Goal: Task Accomplishment & Management: Use online tool/utility

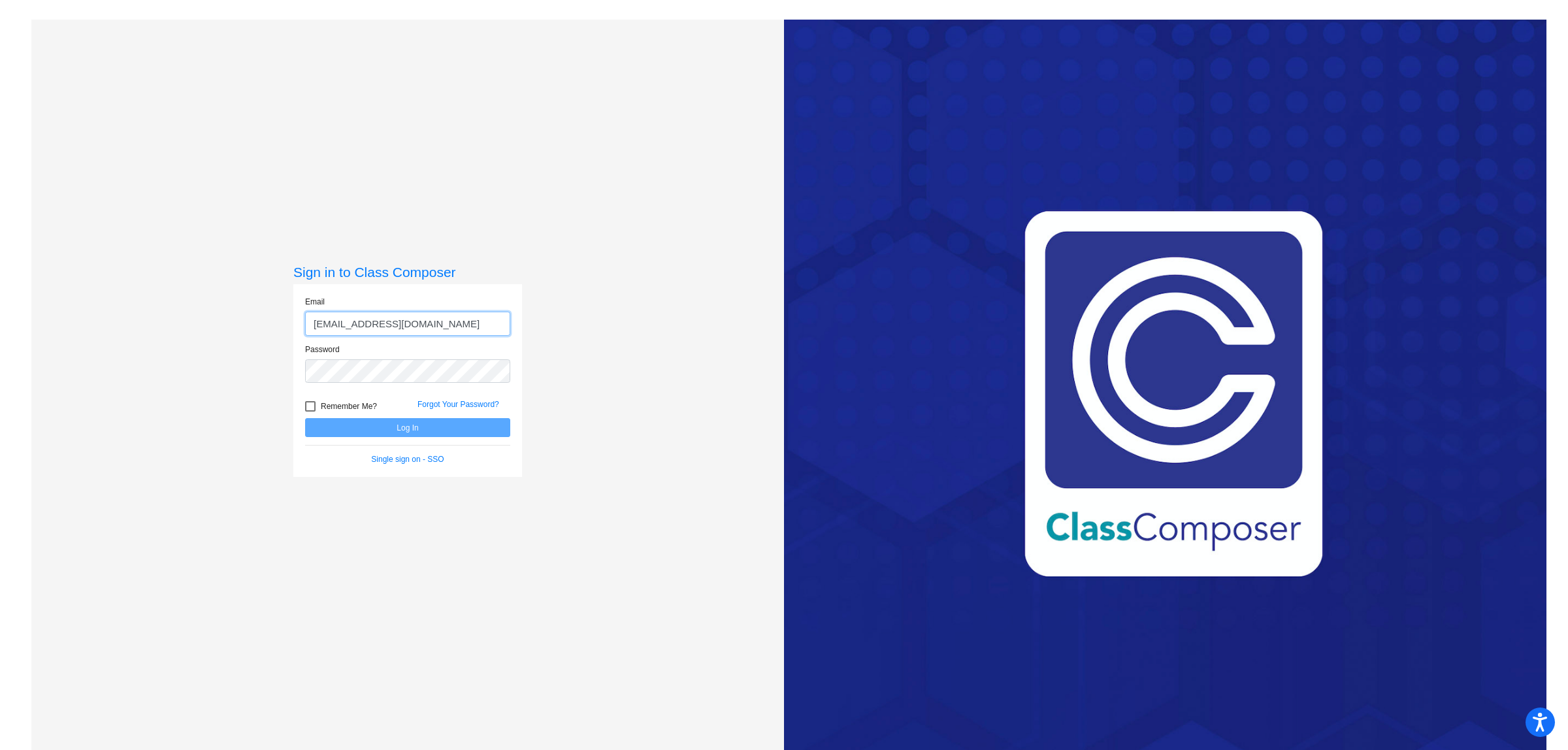
type input "[EMAIL_ADDRESS][DOMAIN_NAME]"
click at [418, 423] on button "Log In" at bounding box center [407, 427] width 205 height 19
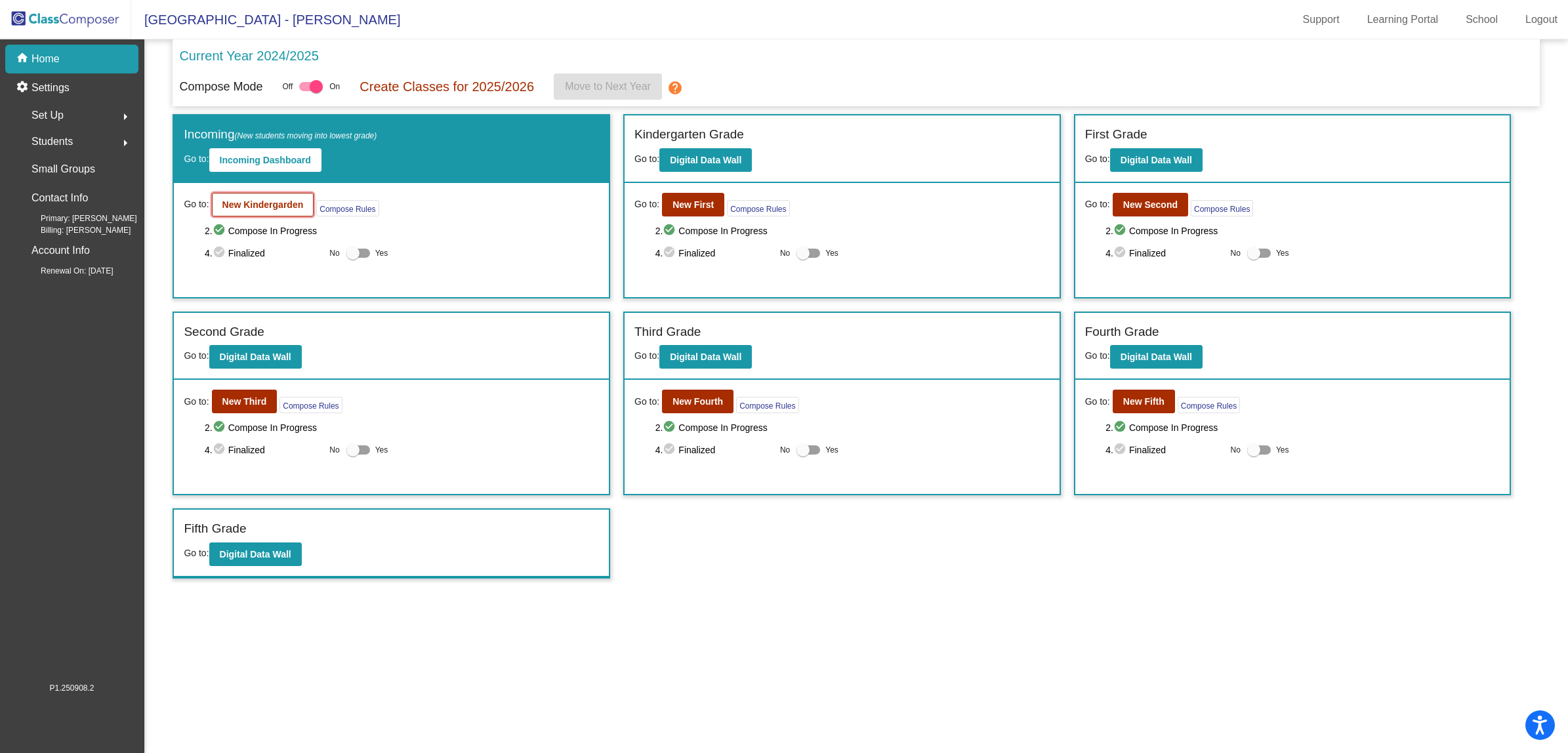
click at [249, 205] on b "New Kindergarden" at bounding box center [263, 205] width 82 height 11
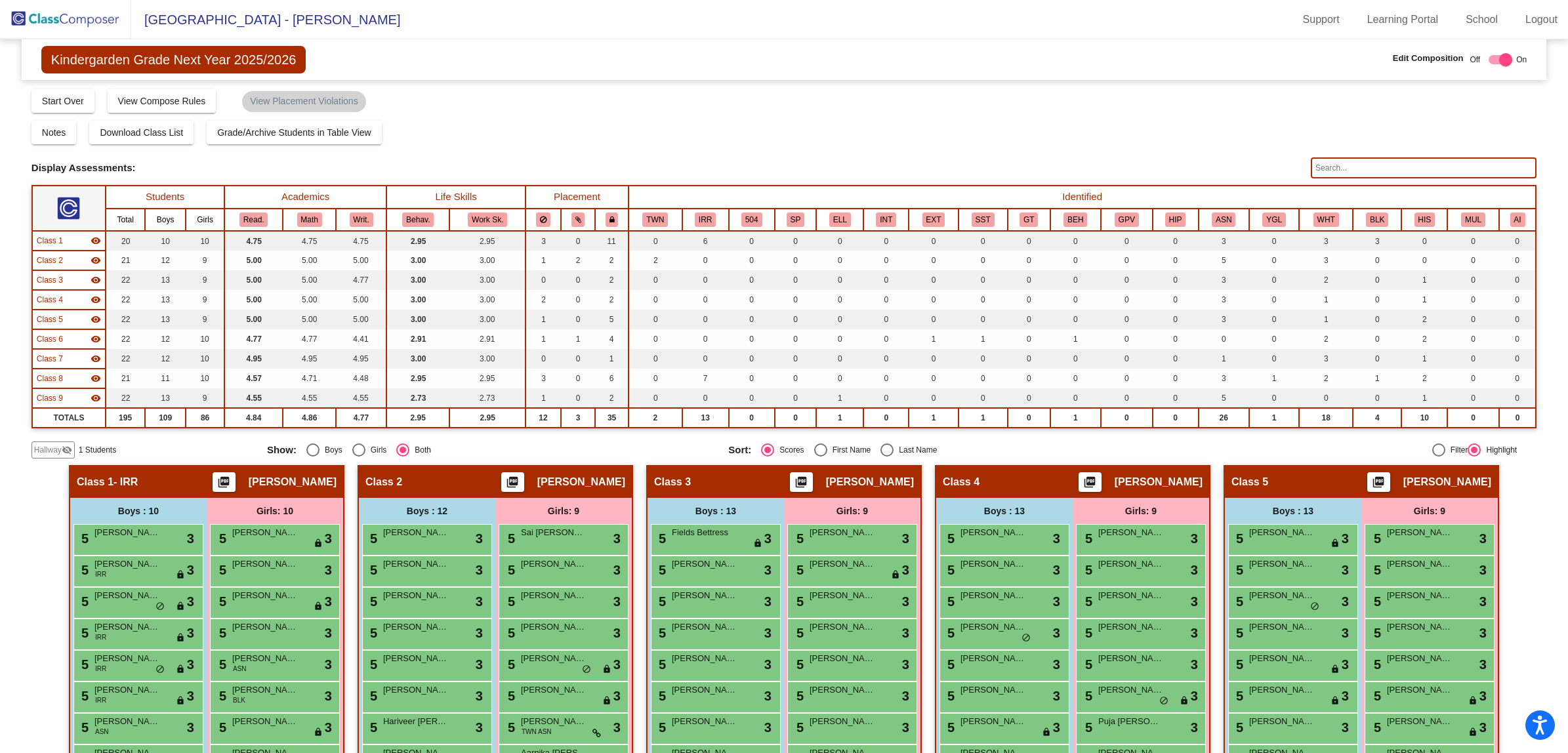
click at [50, 444] on span "Hallway" at bounding box center [47, 450] width 27 height 12
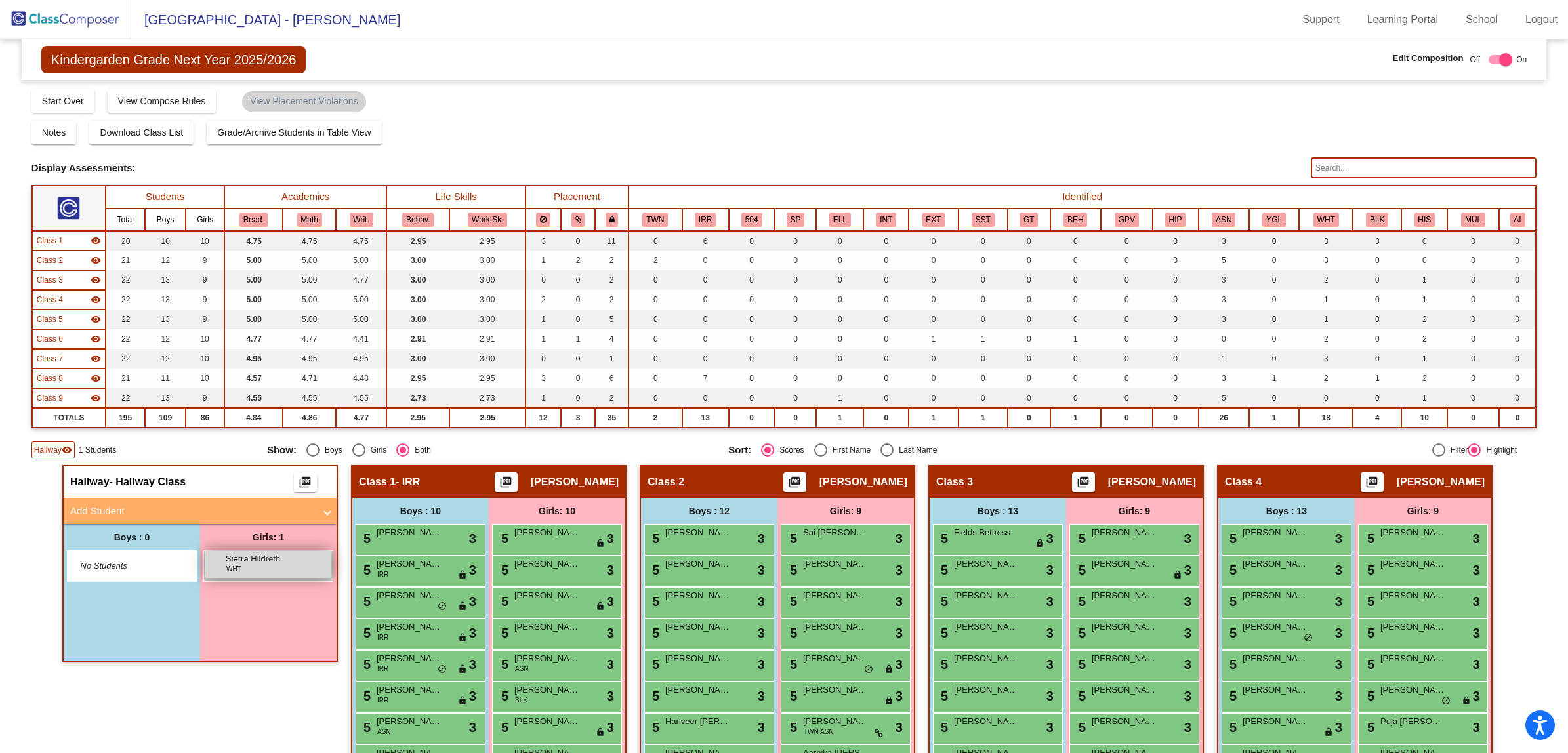
click at [270, 562] on span "Sierra Hildreth" at bounding box center [258, 559] width 66 height 13
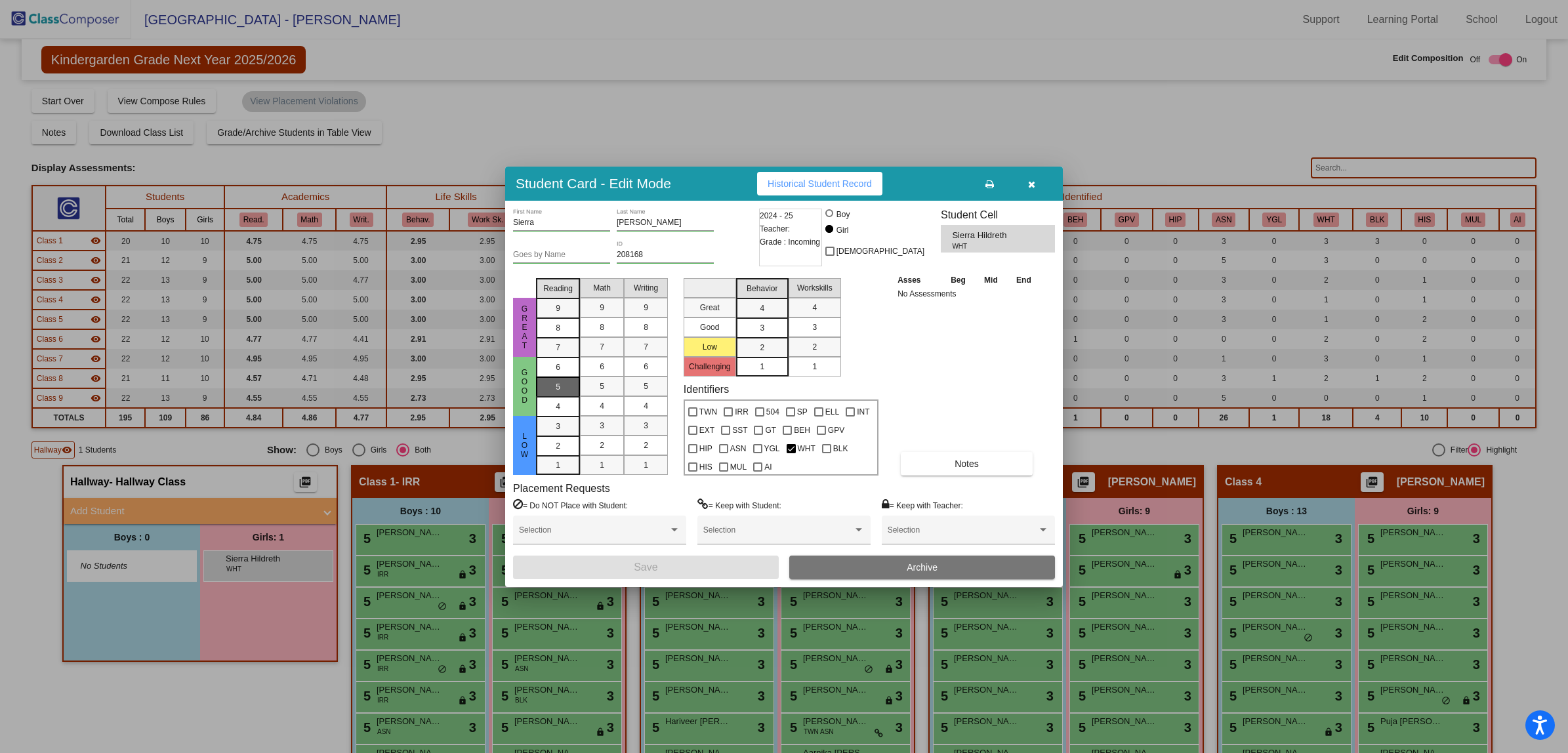
click at [564, 386] on div "5" at bounding box center [558, 387] width 26 height 20
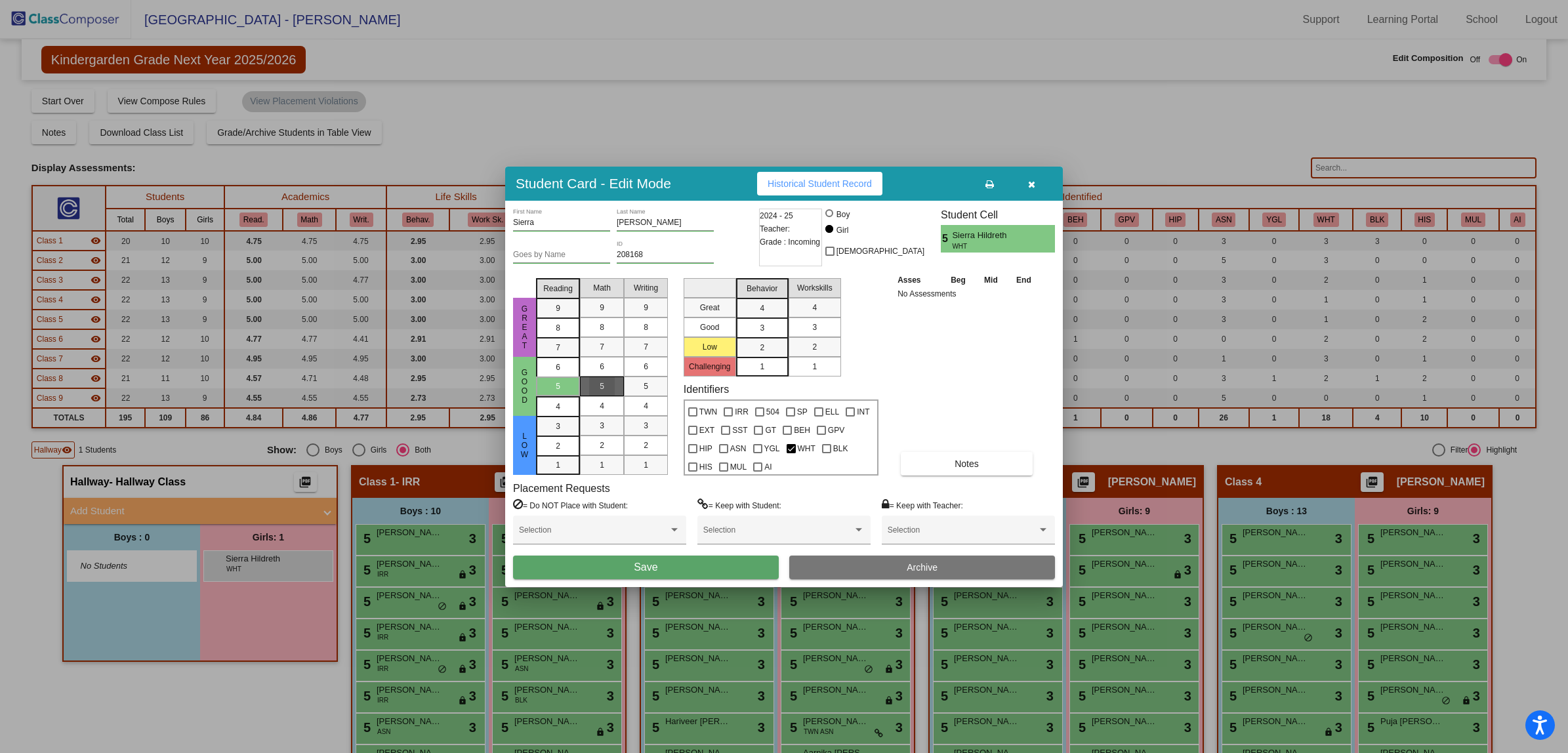
click at [598, 384] on div "5" at bounding box center [601, 387] width 26 height 20
drag, startPoint x: 644, startPoint y: 382, endPoint x: 716, endPoint y: 359, distance: 75.6
click at [647, 382] on span "5" at bounding box center [646, 386] width 4 height 12
drag, startPoint x: 757, startPoint y: 326, endPoint x: 820, endPoint y: 328, distance: 63.0
click at [759, 326] on div "3" at bounding box center [762, 328] width 26 height 20
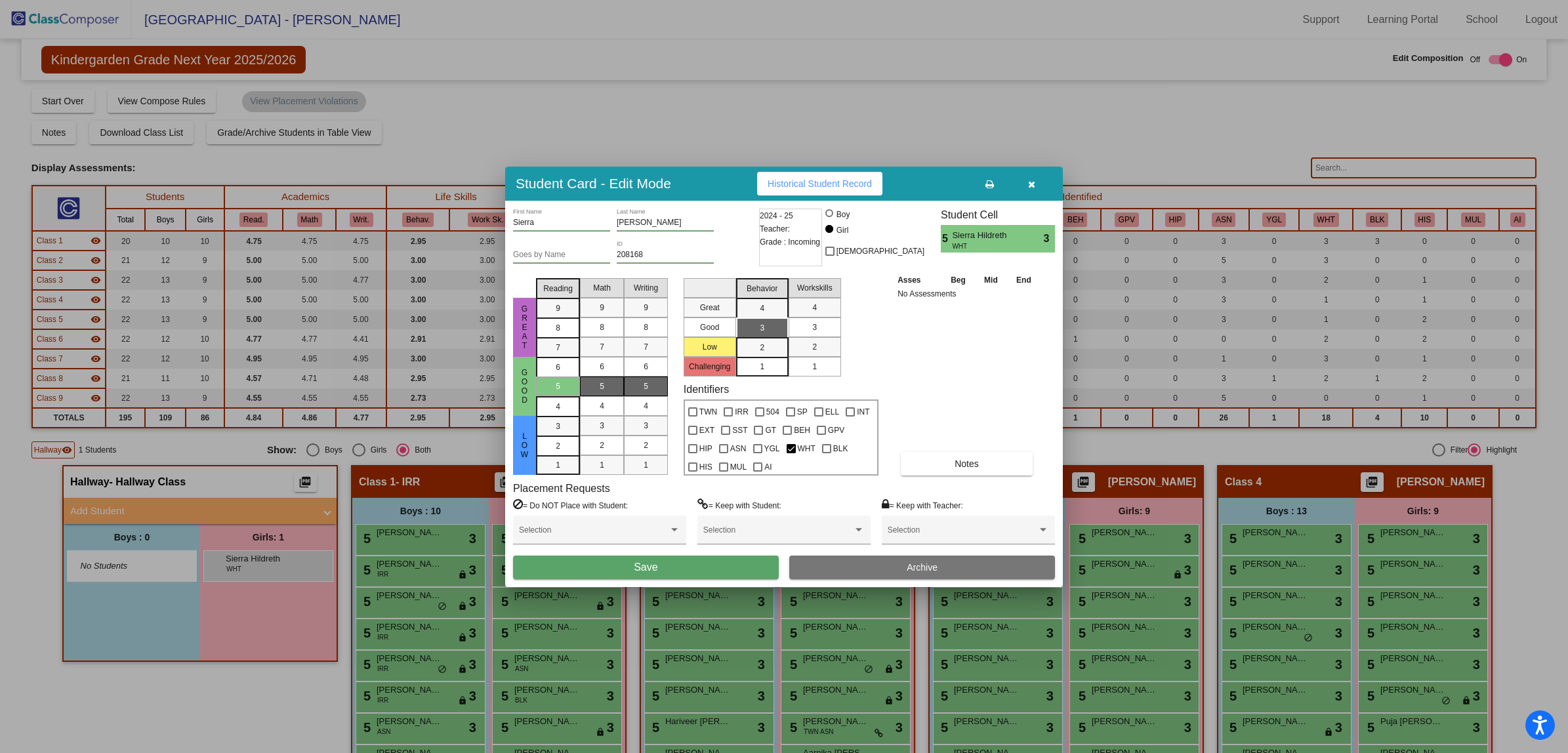
click at [818, 328] on div "3" at bounding box center [814, 327] width 26 height 20
click at [663, 561] on button "Save" at bounding box center [646, 568] width 266 height 24
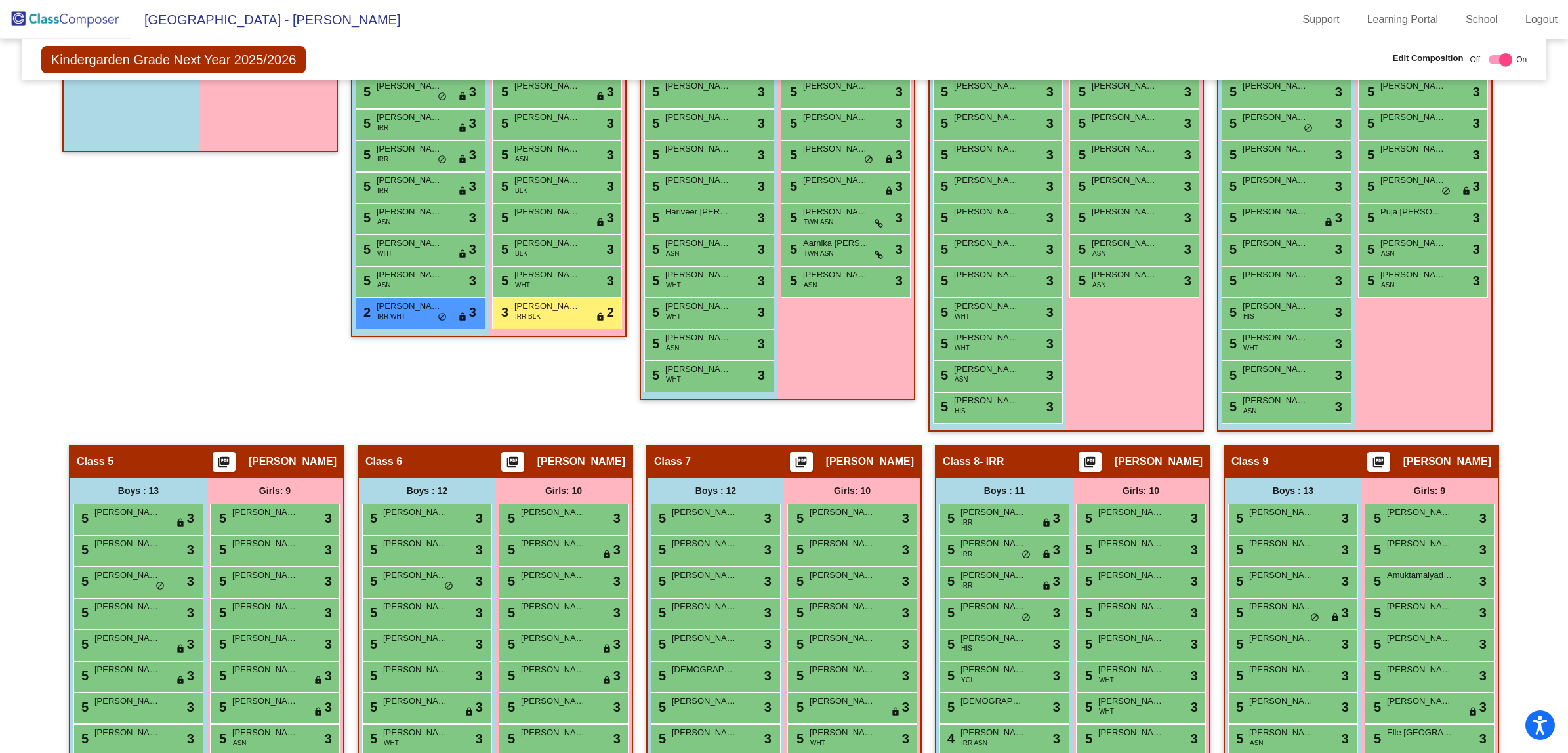
scroll to position [686, 0]
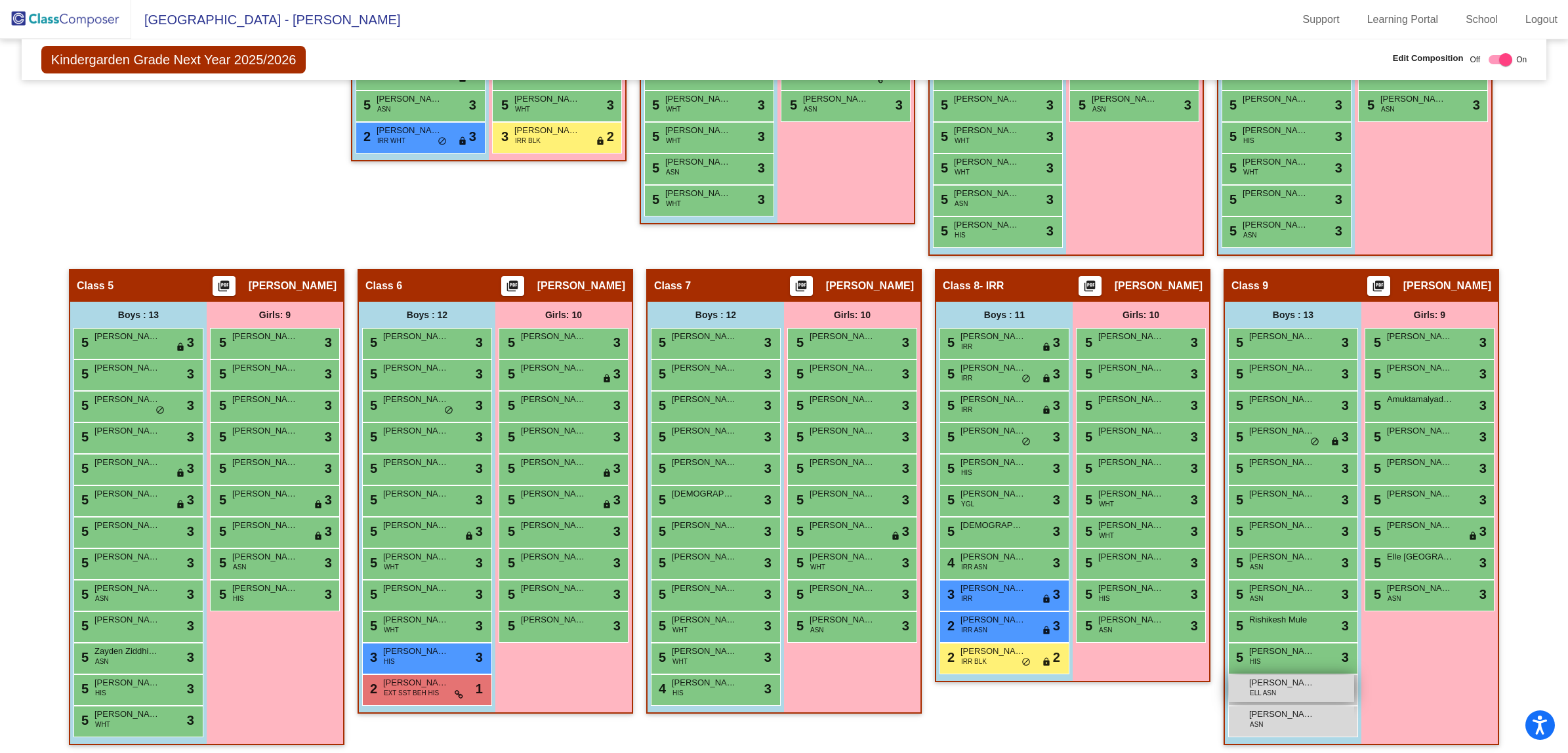
click at [1288, 685] on span "[PERSON_NAME]" at bounding box center [1282, 683] width 66 height 13
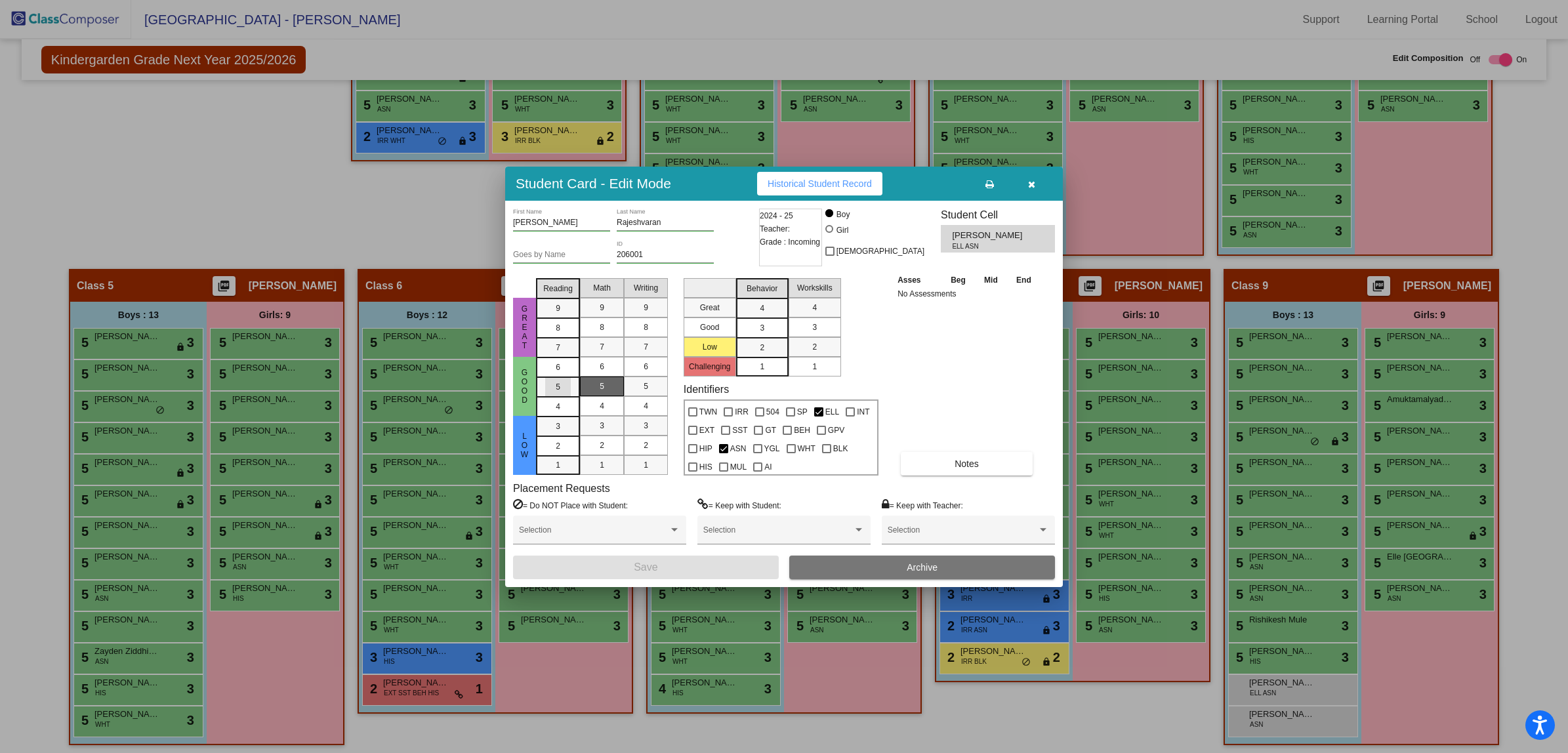
drag, startPoint x: 563, startPoint y: 380, endPoint x: 586, endPoint y: 380, distance: 23.0
click at [568, 379] on div "5" at bounding box center [558, 387] width 26 height 20
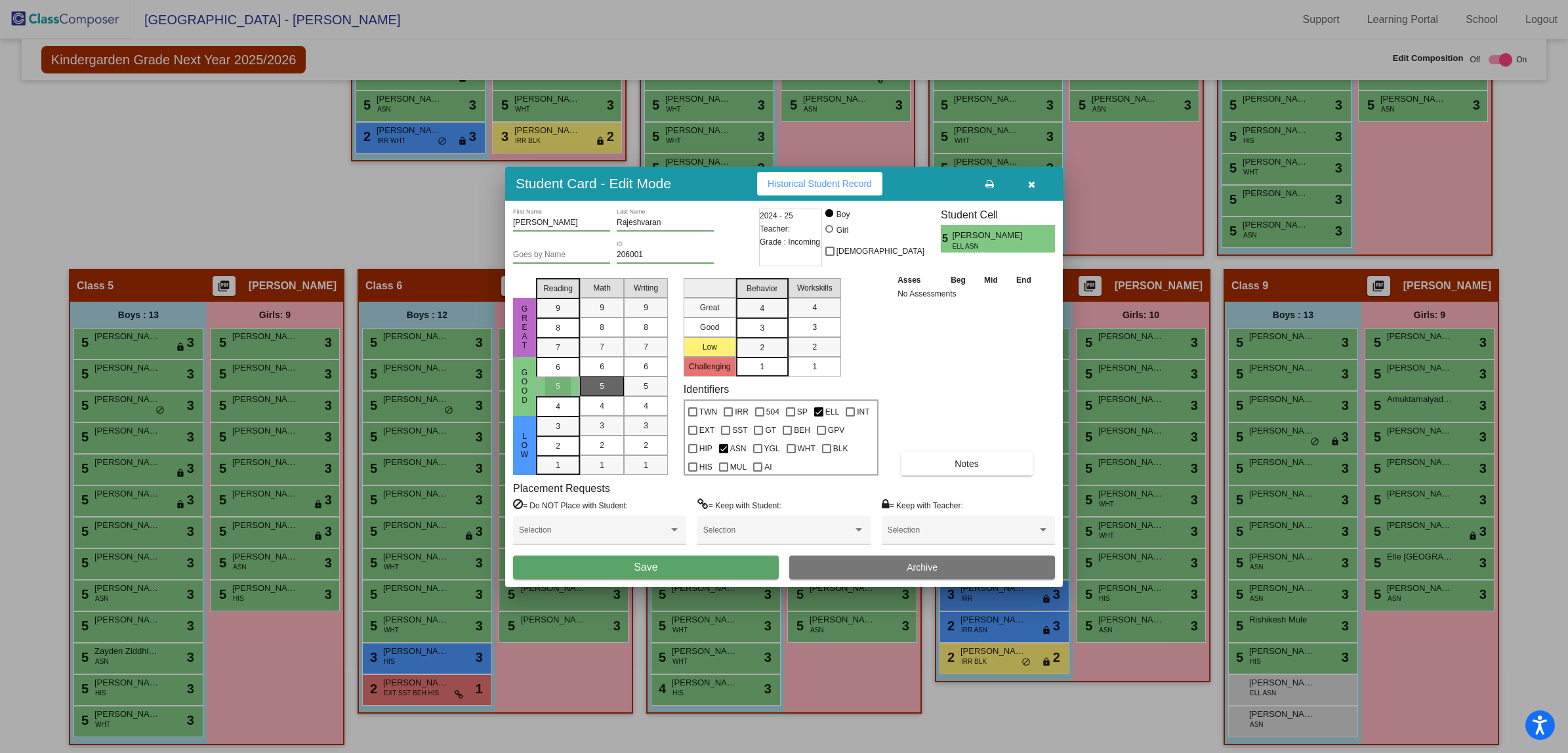
click at [588, 380] on mat-list-option "5" at bounding box center [602, 387] width 44 height 20
drag, startPoint x: 644, startPoint y: 382, endPoint x: 757, endPoint y: 339, distance: 120.9
click at [659, 379] on mat-list-option "5" at bounding box center [646, 387] width 44 height 20
drag, startPoint x: 757, startPoint y: 324, endPoint x: 807, endPoint y: 326, distance: 50.0
click at [758, 324] on div "3" at bounding box center [762, 328] width 26 height 20
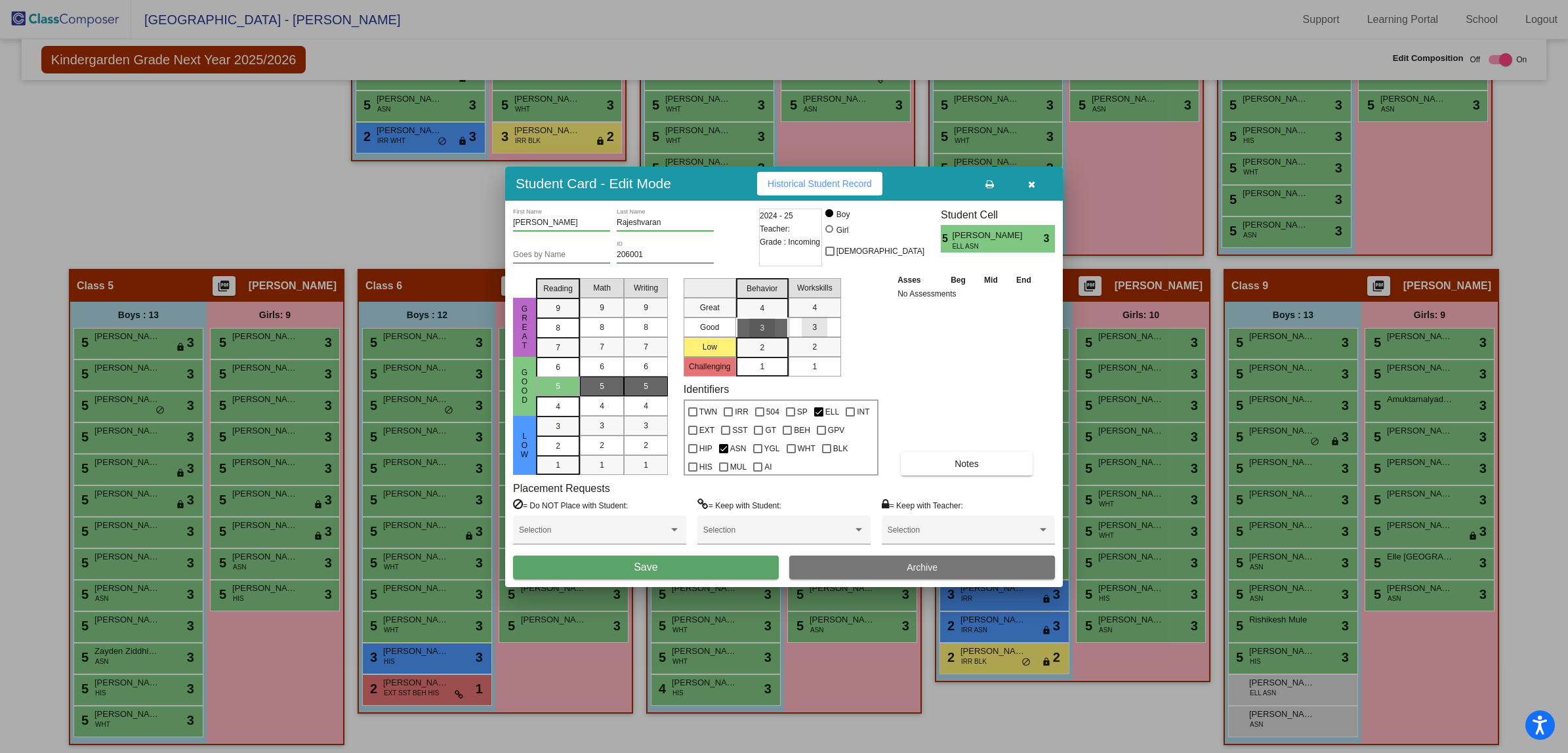
click at [808, 326] on div "3" at bounding box center [814, 327] width 26 height 20
click at [717, 561] on button "Save" at bounding box center [646, 568] width 266 height 24
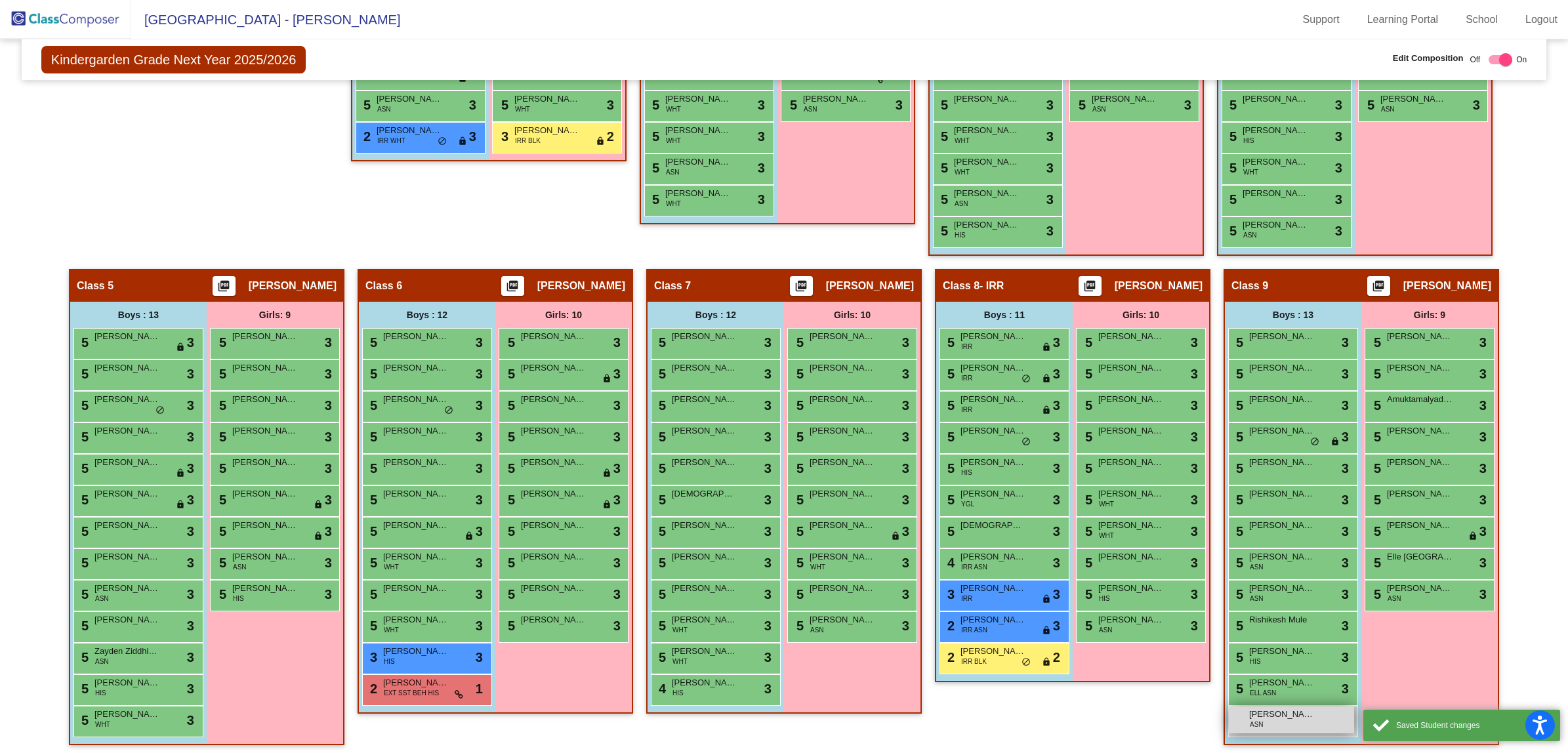
click at [1261, 714] on span "[PERSON_NAME]" at bounding box center [1282, 714] width 66 height 13
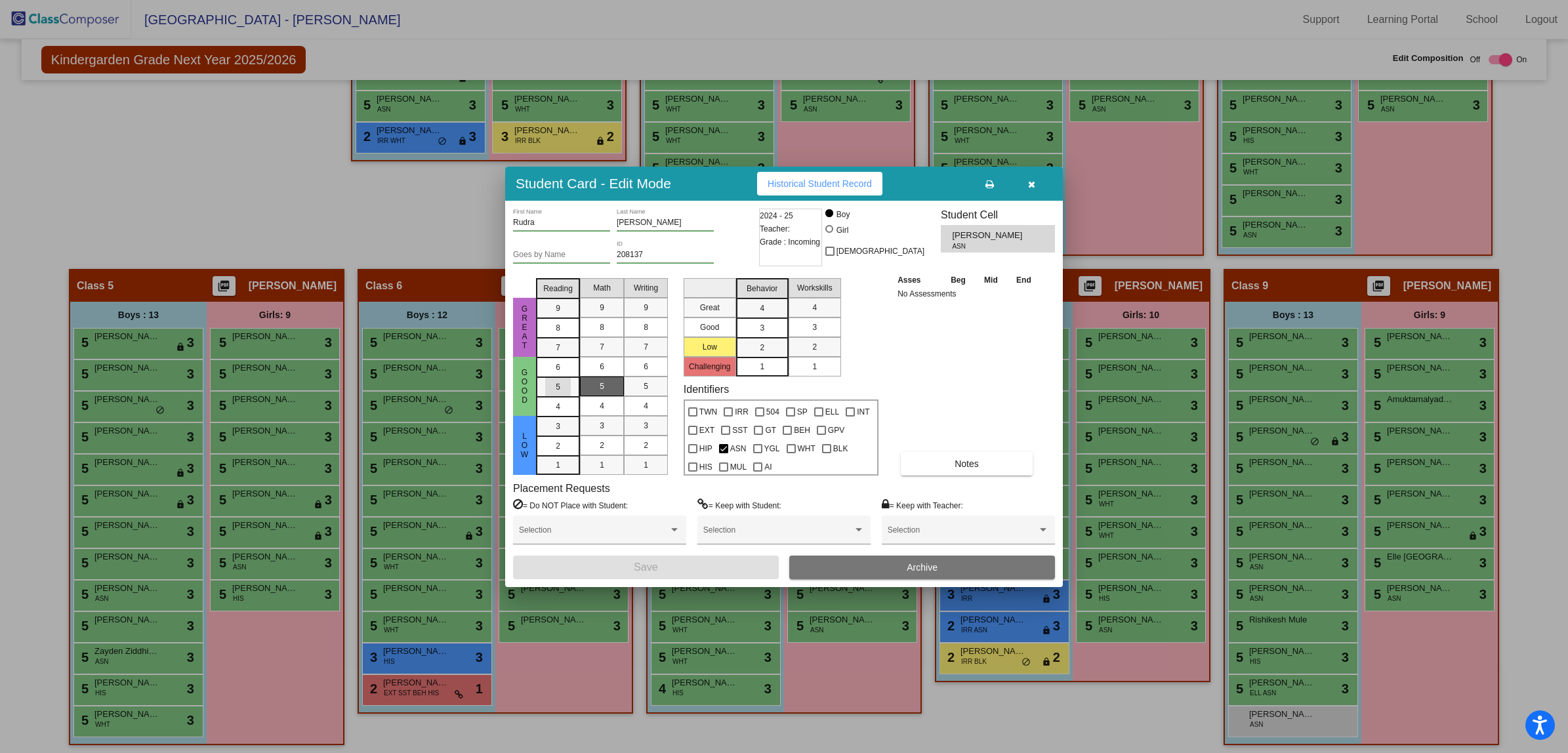
drag, startPoint x: 560, startPoint y: 382, endPoint x: 611, endPoint y: 379, distance: 51.1
click at [562, 382] on div "5" at bounding box center [558, 387] width 26 height 20
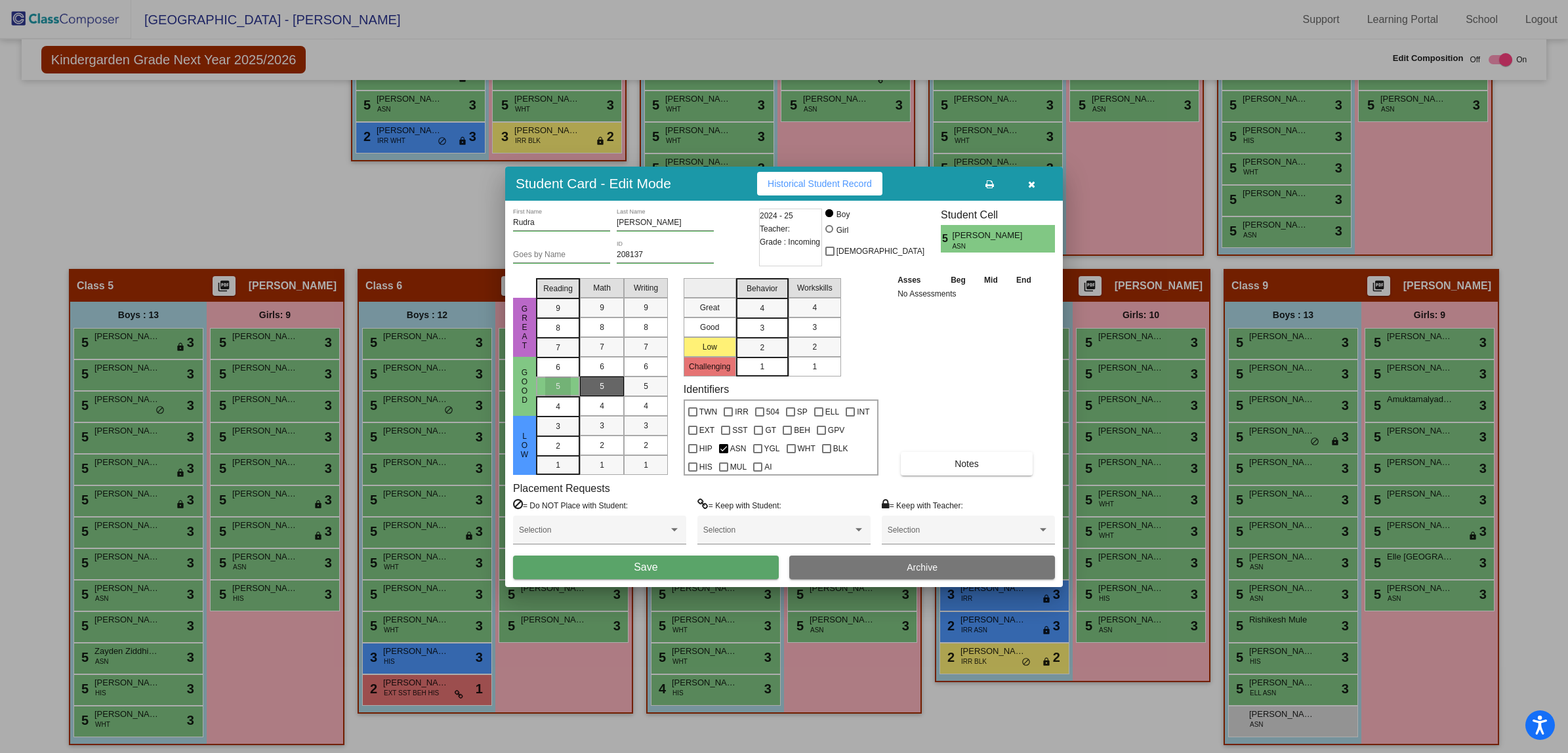
click at [614, 379] on div "5" at bounding box center [601, 387] width 26 height 20
drag, startPoint x: 631, startPoint y: 384, endPoint x: 662, endPoint y: 374, distance: 32.6
click at [633, 384] on mat-list-option "5" at bounding box center [646, 387] width 44 height 20
click at [767, 326] on div "3" at bounding box center [762, 328] width 26 height 20
click at [808, 322] on div "3" at bounding box center [814, 327] width 26 height 20
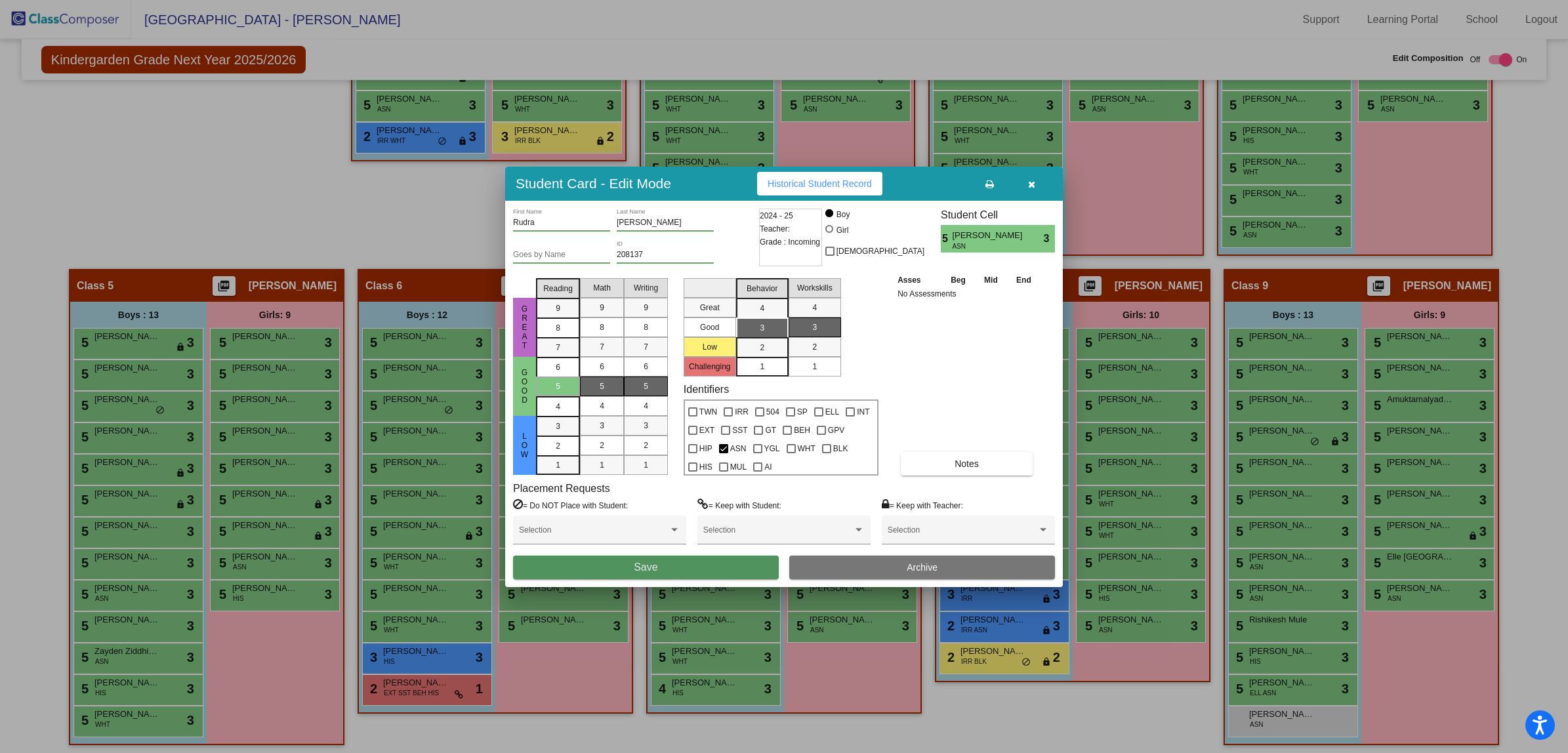
click at [717, 558] on button "Save" at bounding box center [646, 568] width 266 height 24
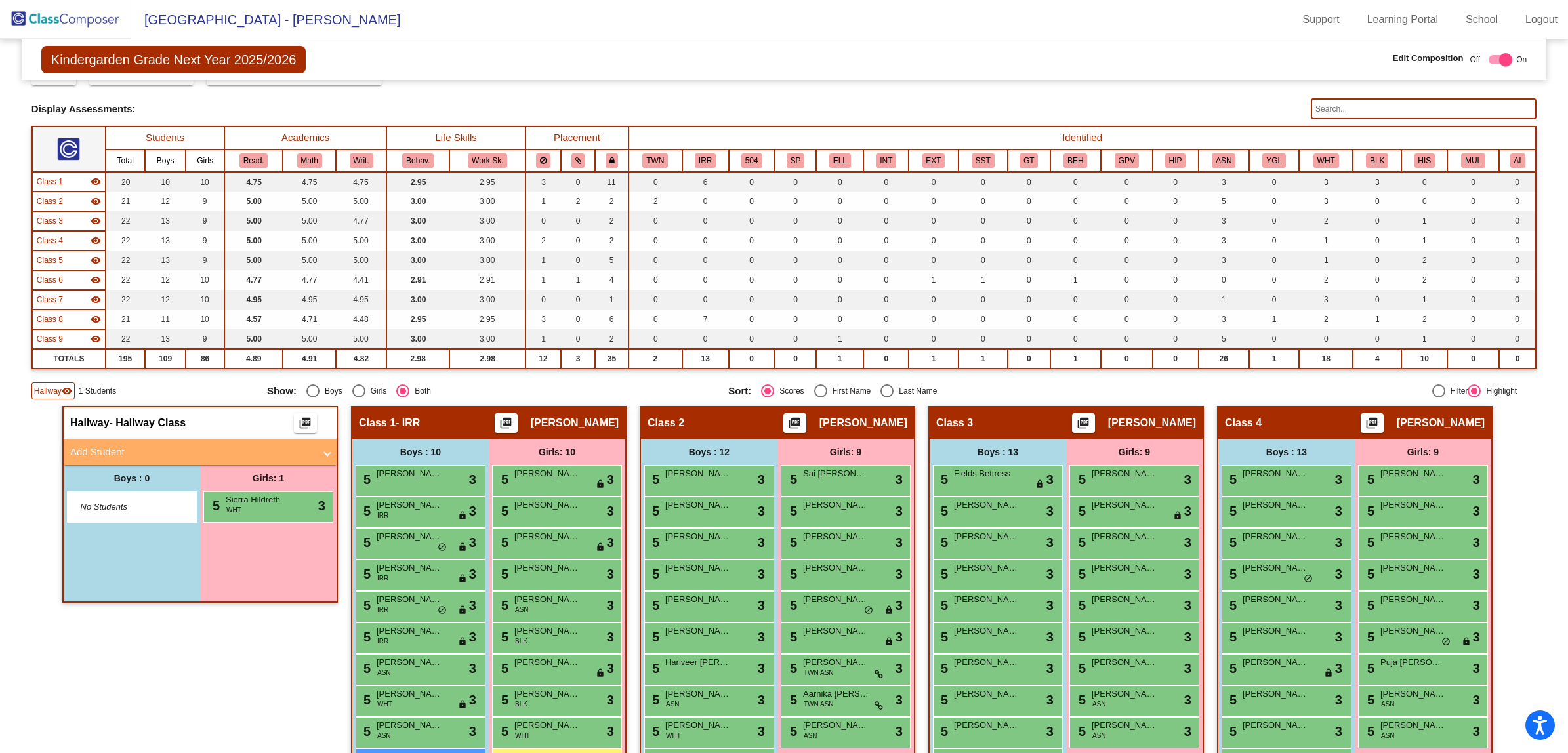
scroll to position [328, 0]
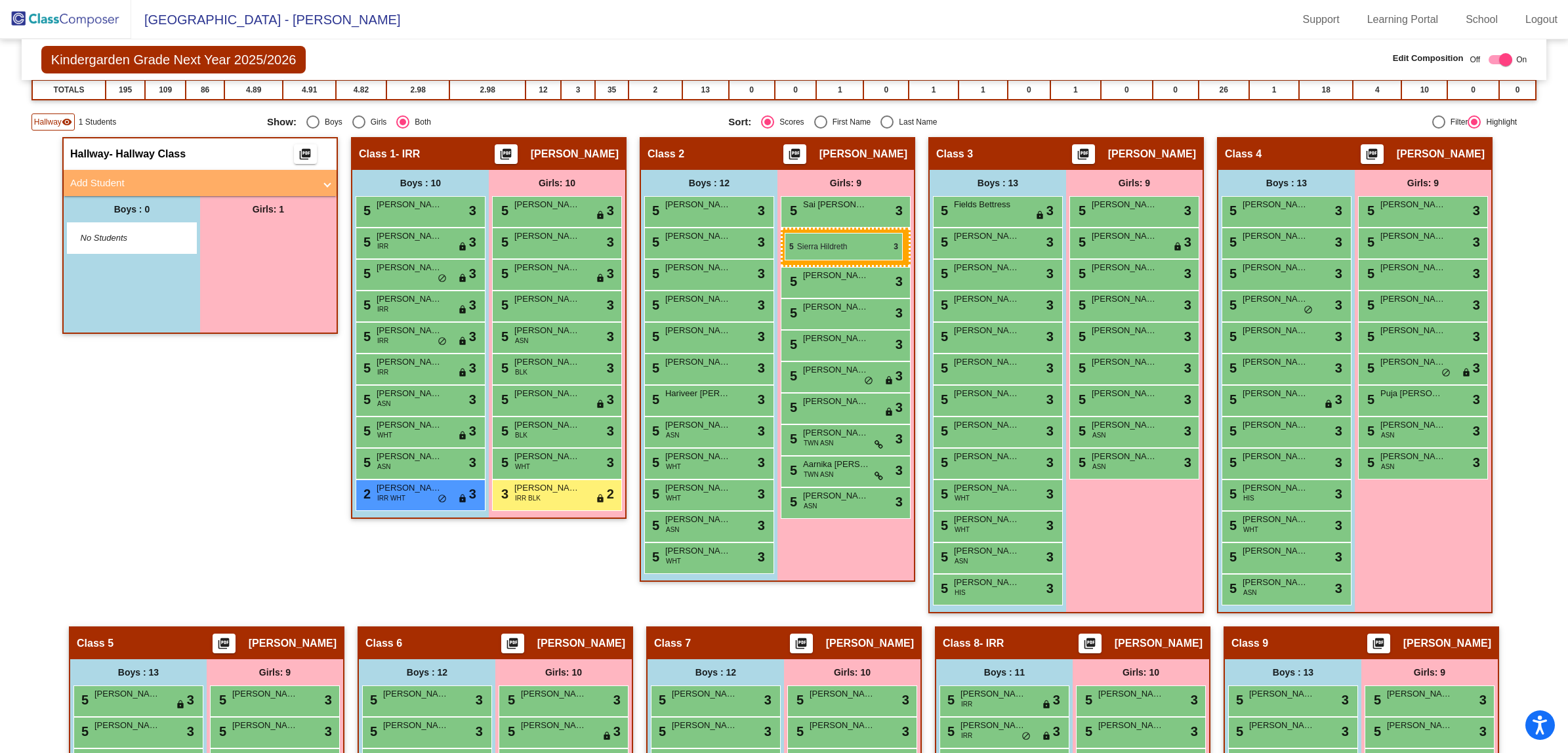
drag, startPoint x: 254, startPoint y: 231, endPoint x: 785, endPoint y: 233, distance: 531.0
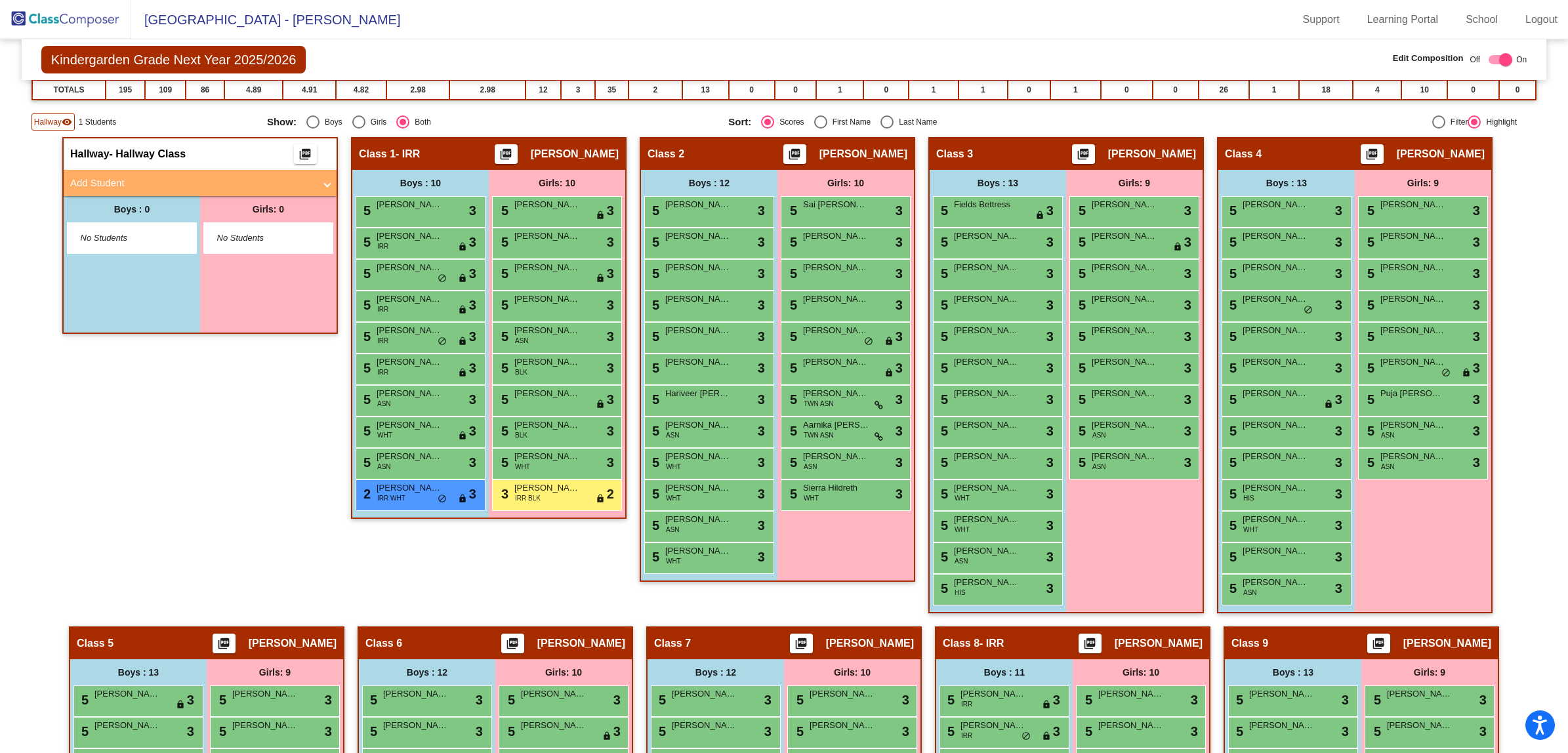
click at [43, 13] on img at bounding box center [66, 20] width 131 height 39
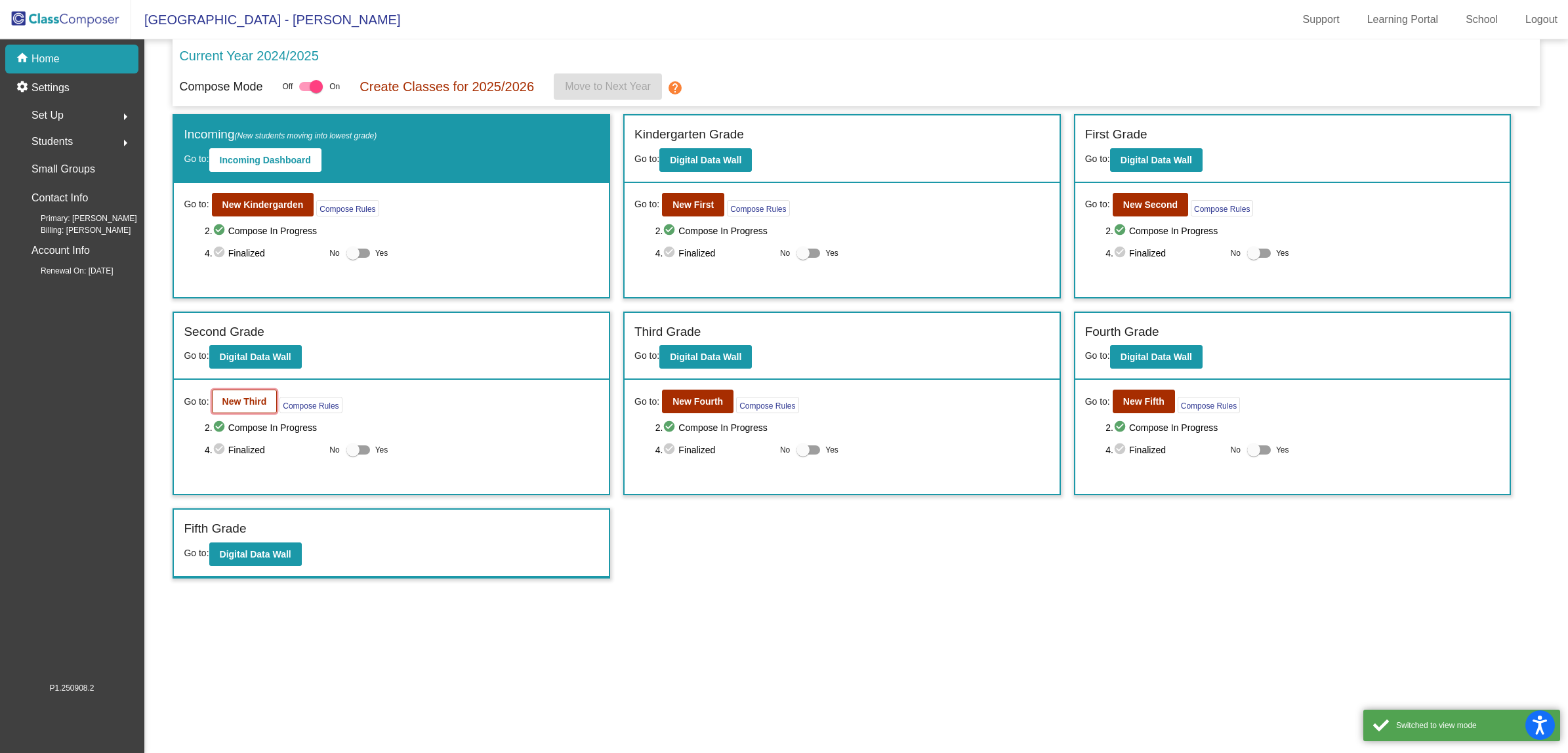
click at [231, 402] on b "New Third" at bounding box center [245, 402] width 44 height 11
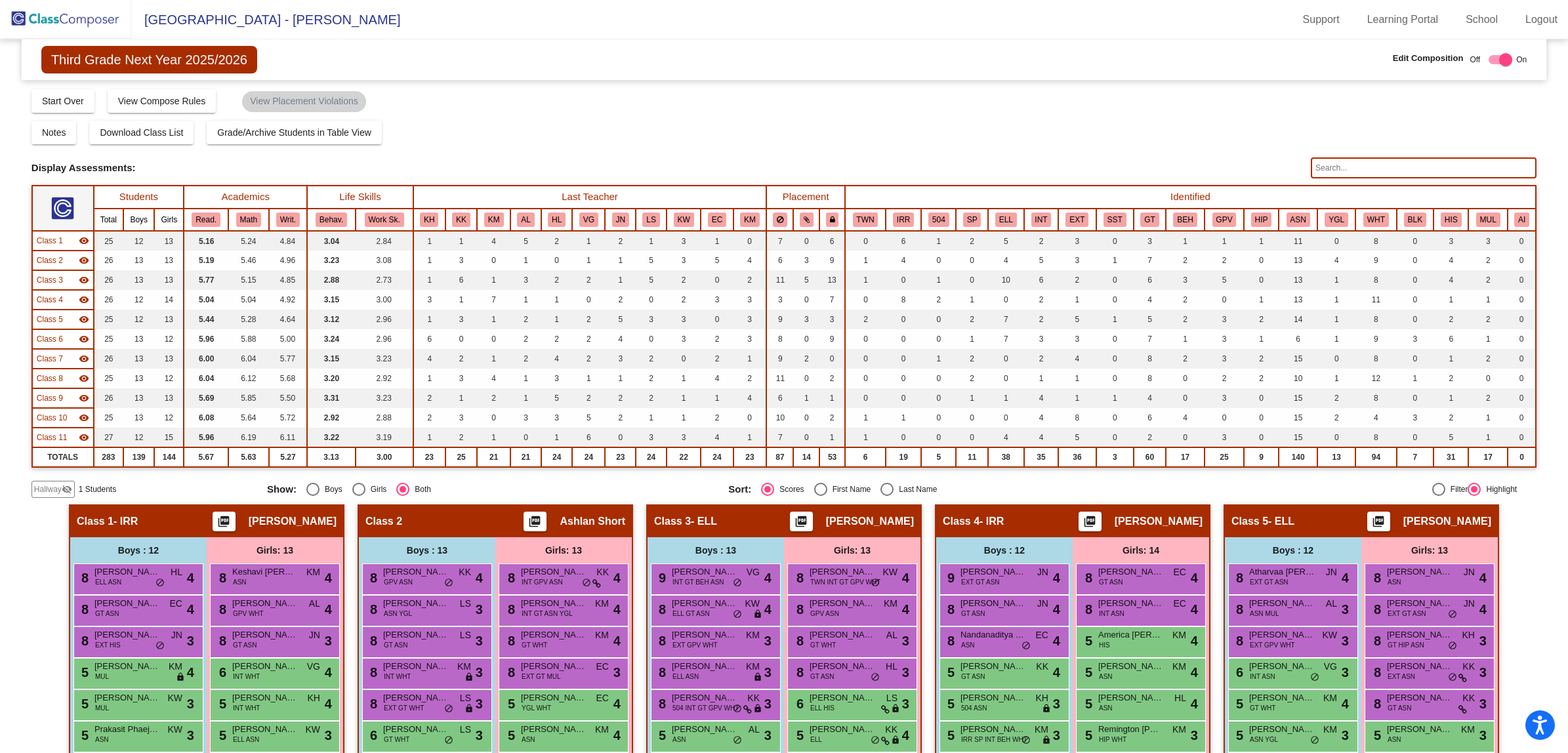
click at [44, 483] on span "Hallway" at bounding box center [47, 489] width 27 height 12
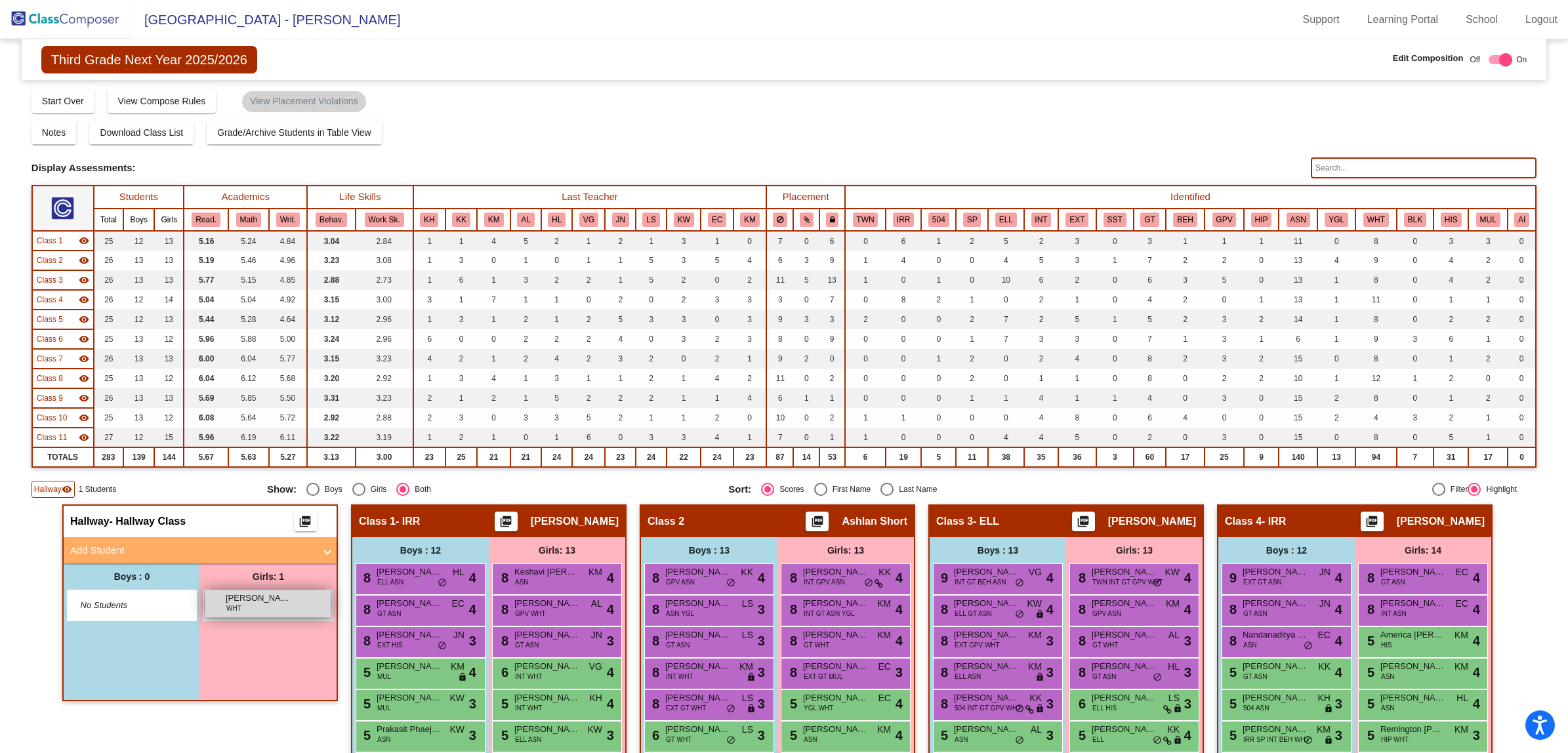
click at [279, 608] on div "[PERSON_NAME] WHT lock do_not_disturb_alt" at bounding box center [268, 604] width 125 height 27
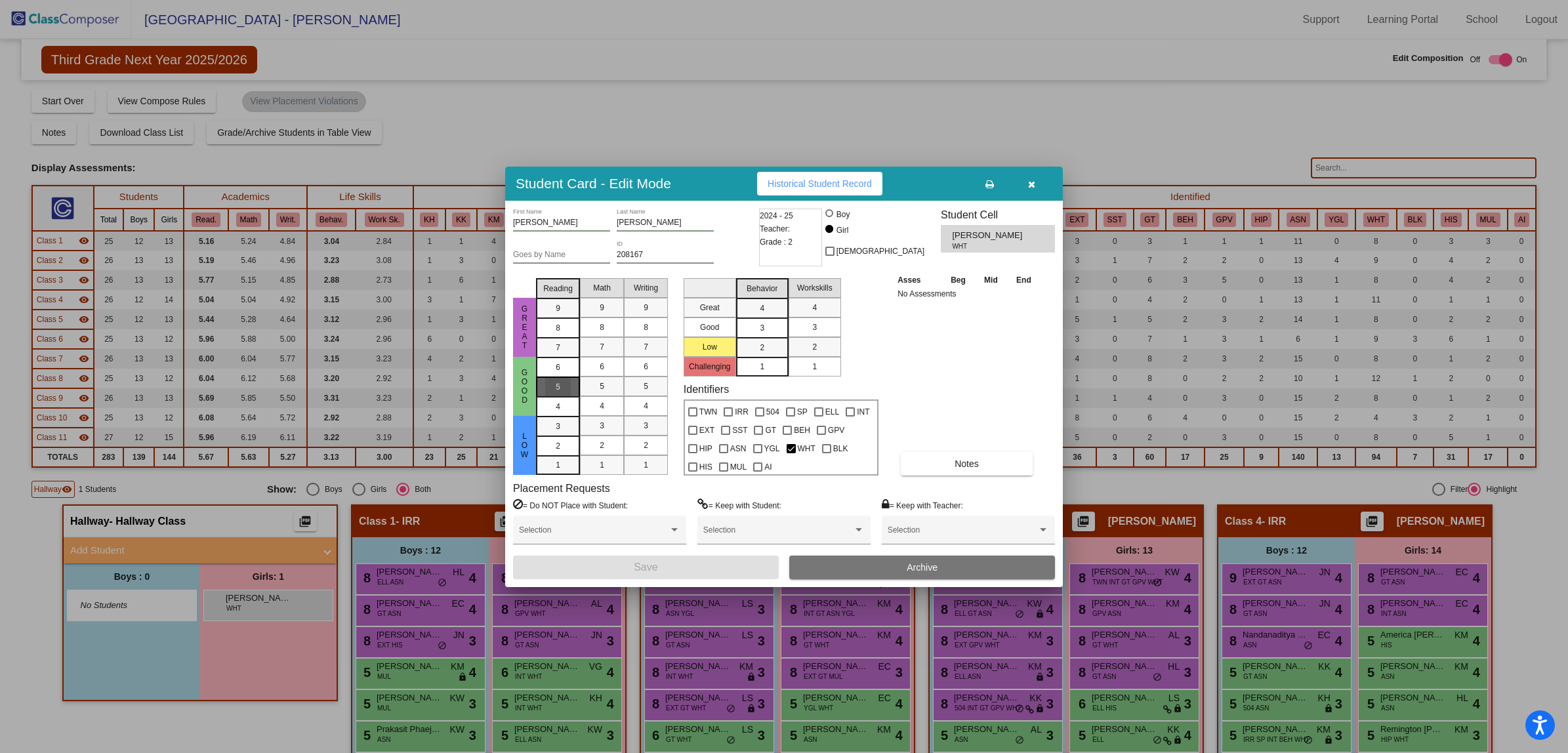
drag, startPoint x: 559, startPoint y: 387, endPoint x: 576, endPoint y: 384, distance: 17.3
click at [559, 386] on span "5" at bounding box center [558, 387] width 4 height 12
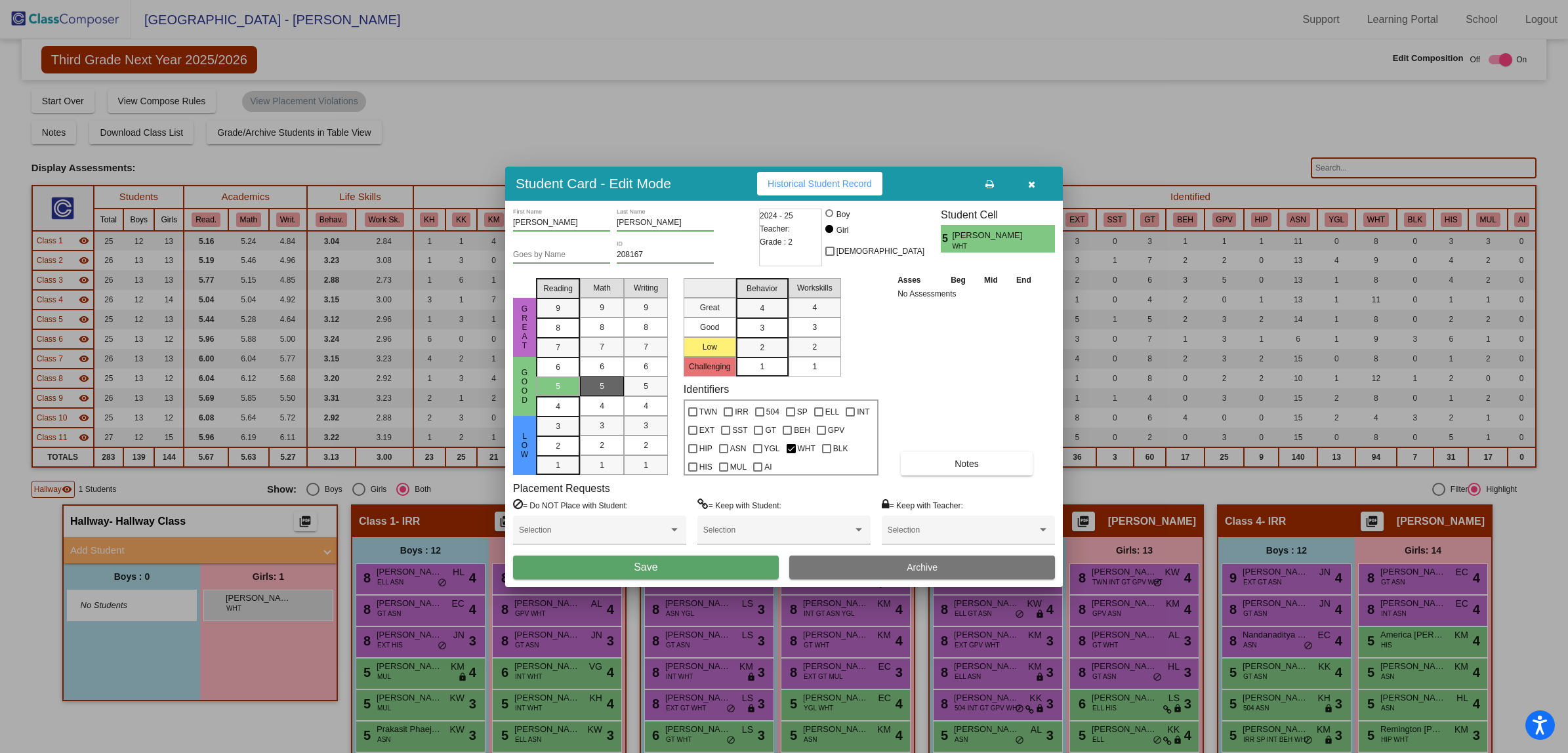
click at [595, 385] on div "5" at bounding box center [601, 387] width 26 height 20
click at [649, 387] on div "5" at bounding box center [646, 387] width 26 height 20
click at [763, 319] on div "3" at bounding box center [762, 328] width 26 height 20
click at [811, 324] on div "3" at bounding box center [814, 327] width 26 height 20
click at [635, 574] on button "Save" at bounding box center [646, 568] width 266 height 24
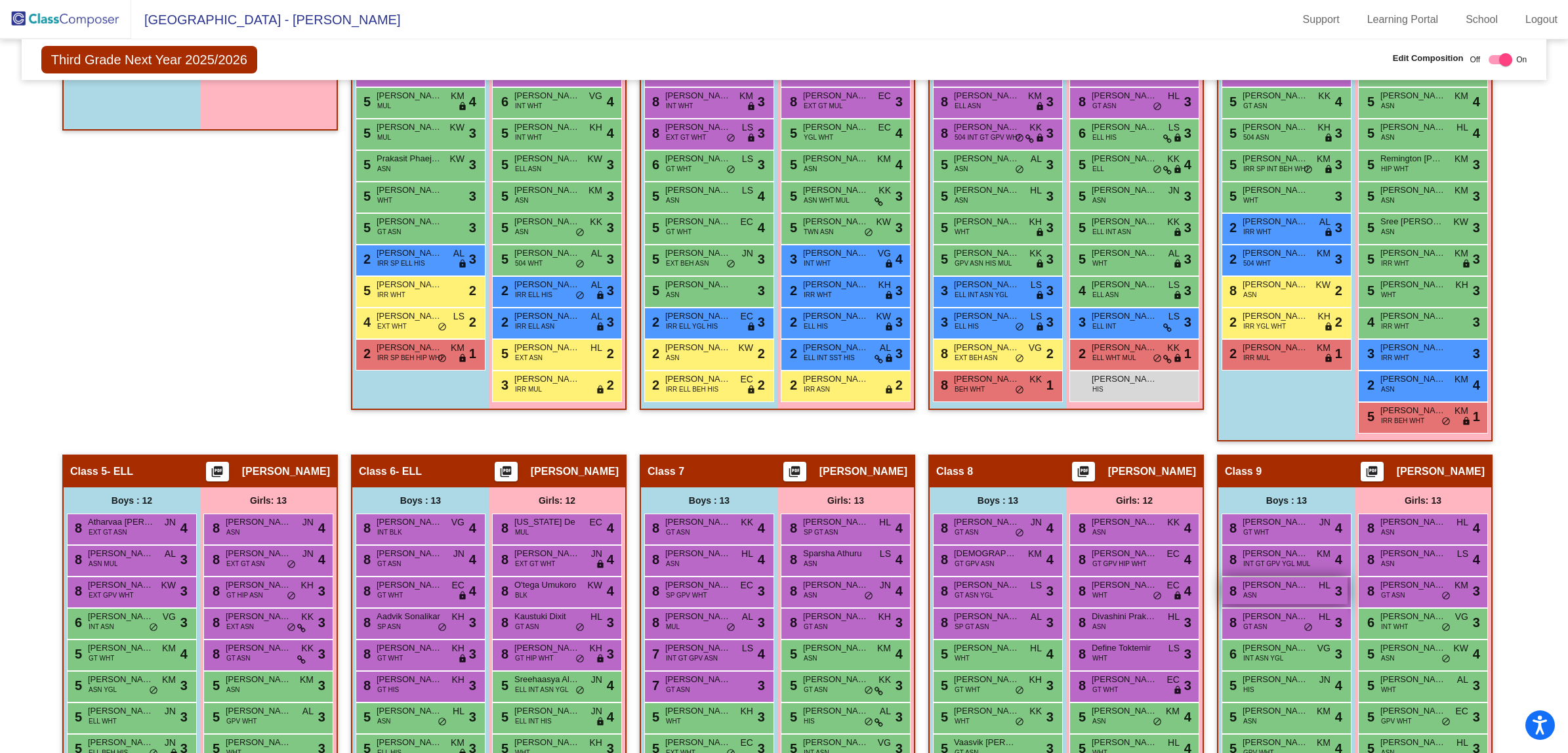
scroll to position [569, 0]
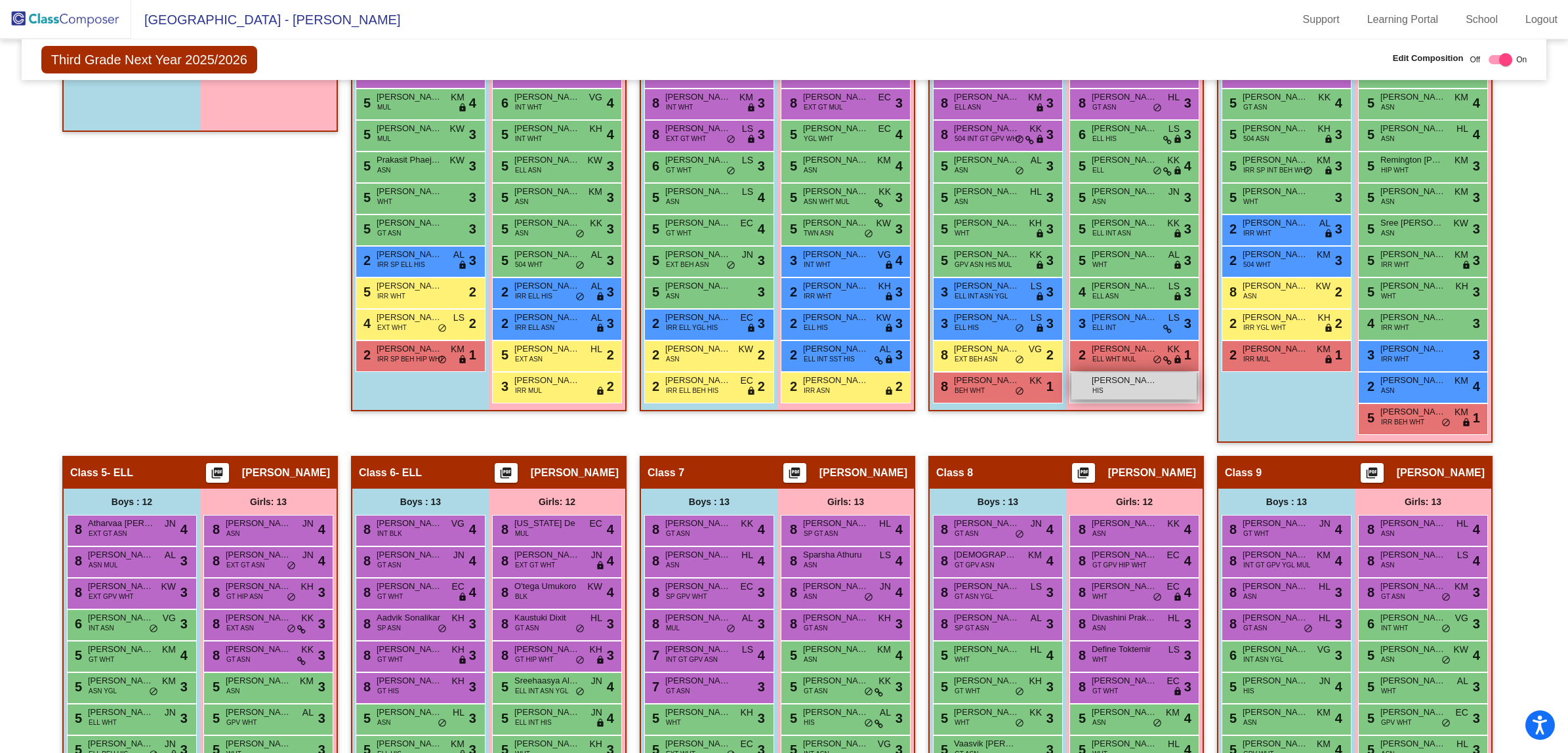
click at [1118, 374] on span "[PERSON_NAME]" at bounding box center [1125, 380] width 66 height 13
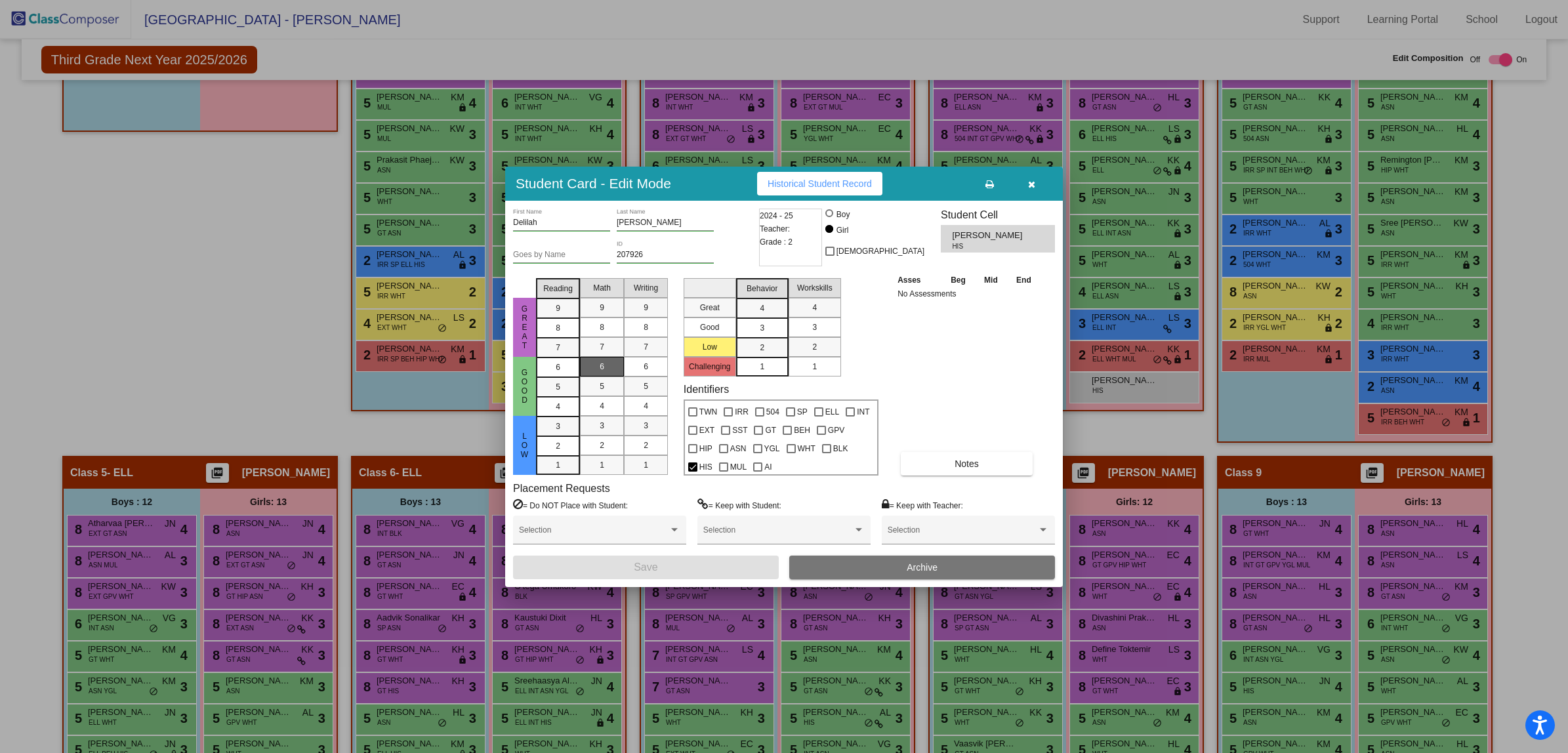
drag, startPoint x: 561, startPoint y: 381, endPoint x: 599, endPoint y: 375, distance: 38.5
click at [566, 380] on div "5" at bounding box center [558, 387] width 26 height 20
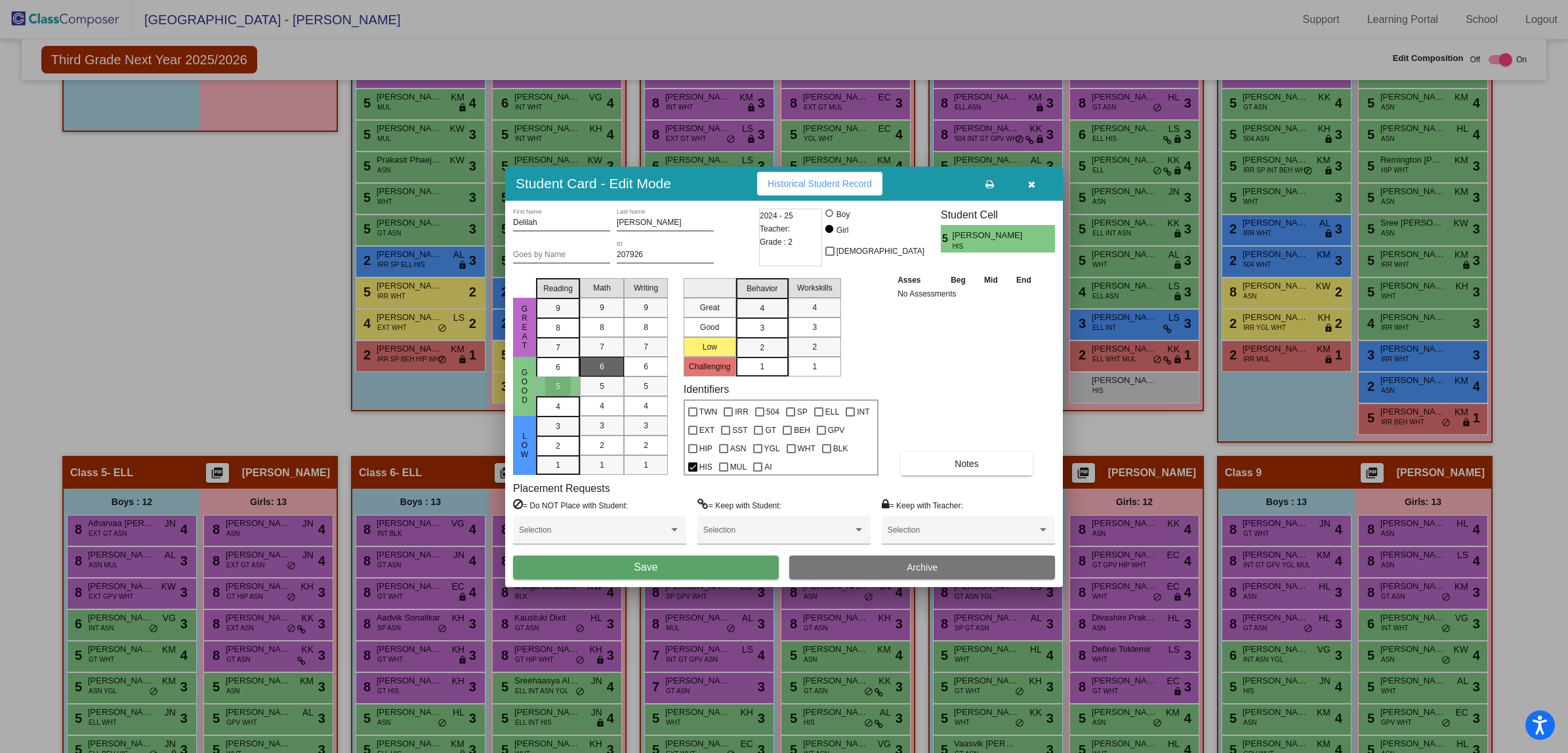
click at [599, 374] on div "6" at bounding box center [601, 366] width 26 height 20
click at [604, 388] on span "5" at bounding box center [601, 386] width 4 height 12
drag, startPoint x: 643, startPoint y: 384, endPoint x: 674, endPoint y: 374, distance: 32.6
click at [645, 384] on div "5" at bounding box center [646, 387] width 26 height 20
click at [775, 325] on mat-list-option "3" at bounding box center [762, 327] width 52 height 20
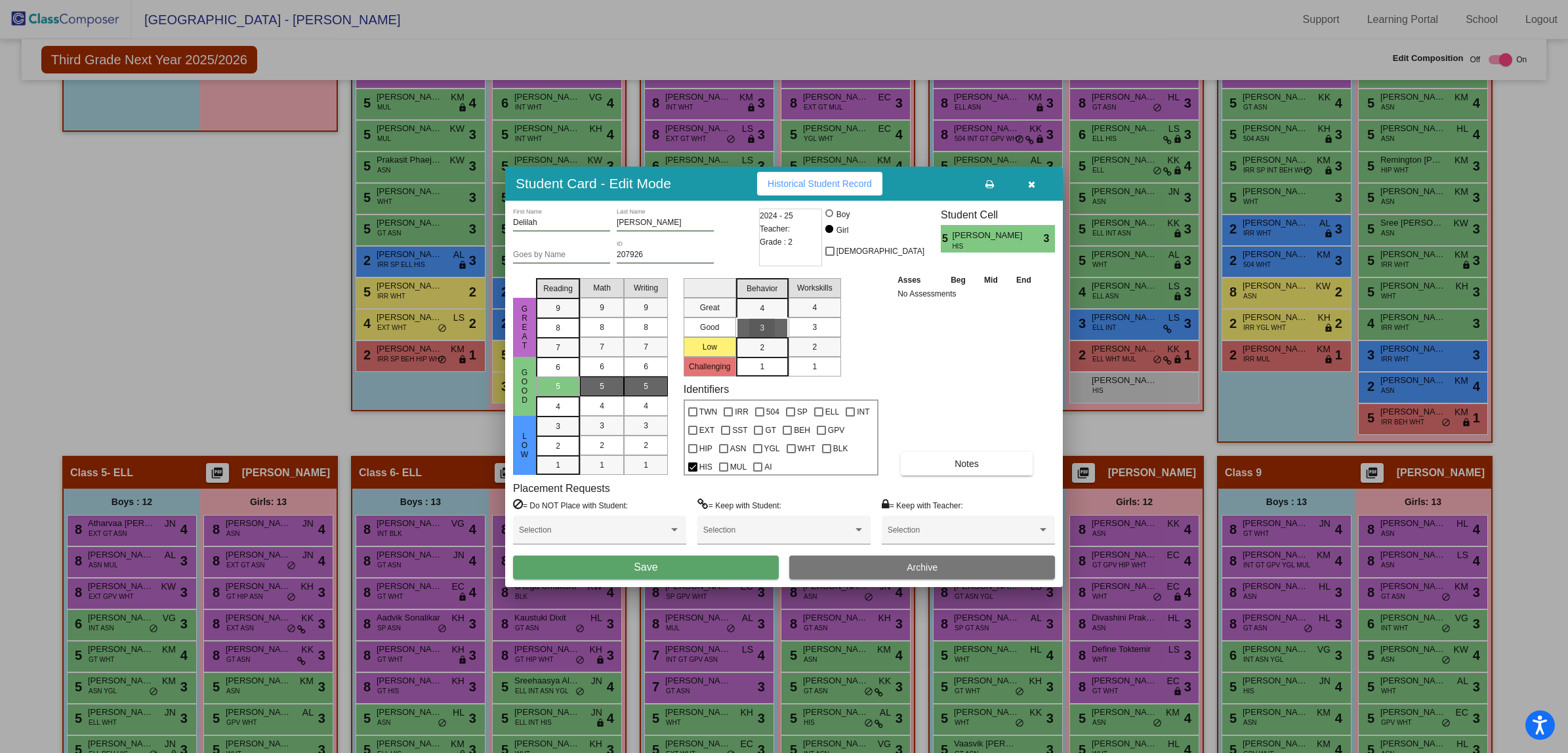
click at [804, 319] on div "3" at bounding box center [814, 327] width 26 height 20
click at [691, 569] on button "Save" at bounding box center [646, 568] width 266 height 24
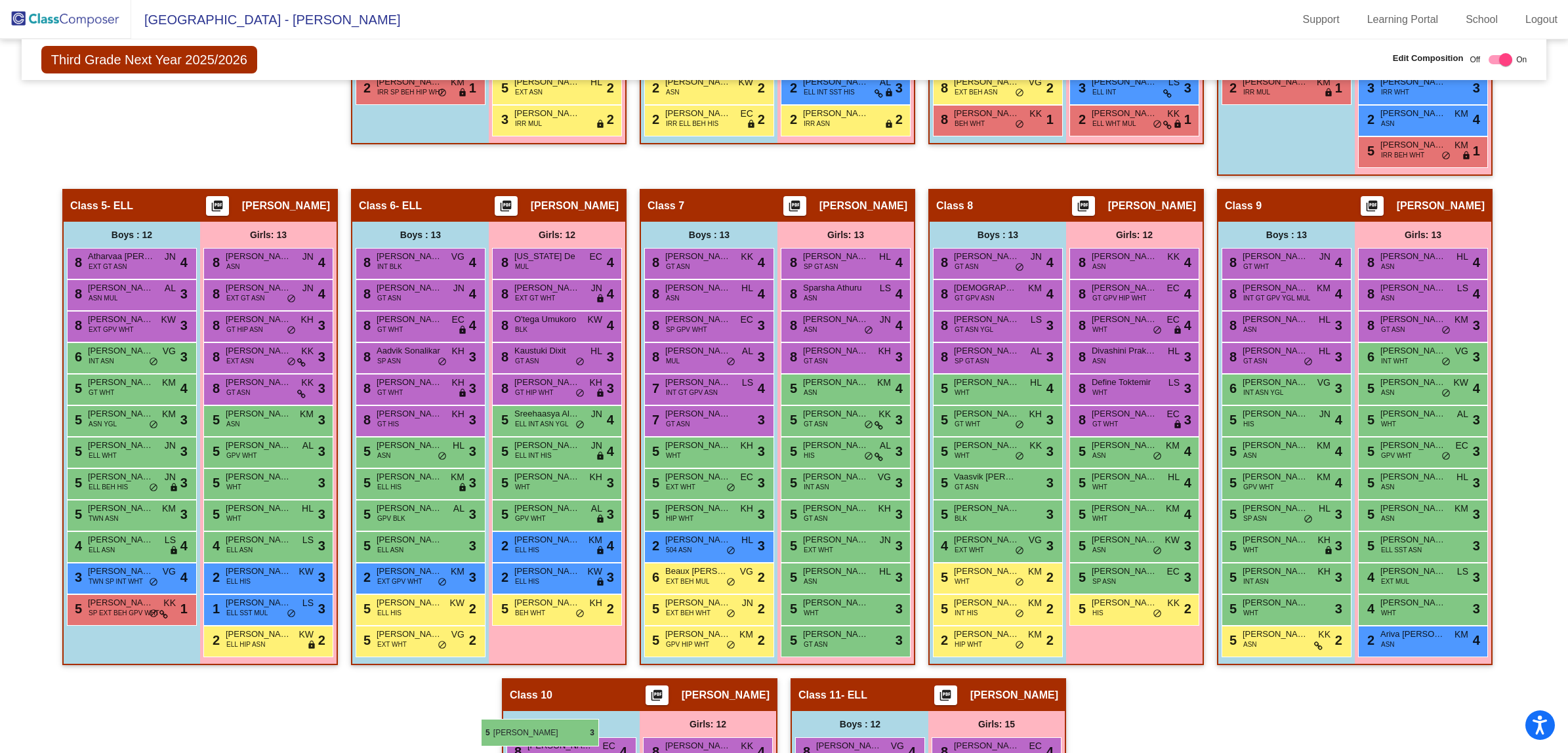
scroll to position [846, 0]
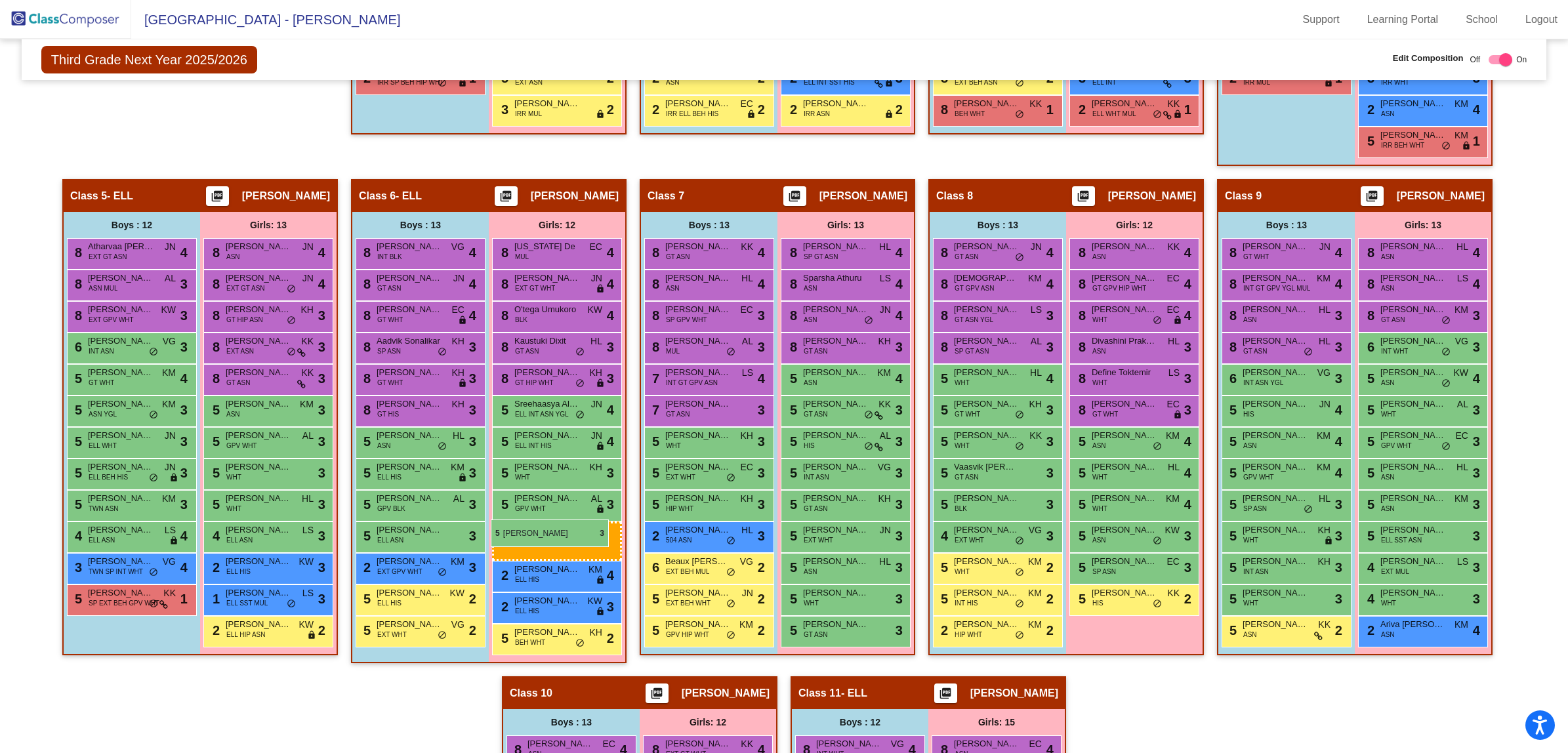
drag, startPoint x: 228, startPoint y: 270, endPoint x: 490, endPoint y: 520, distance: 362.1
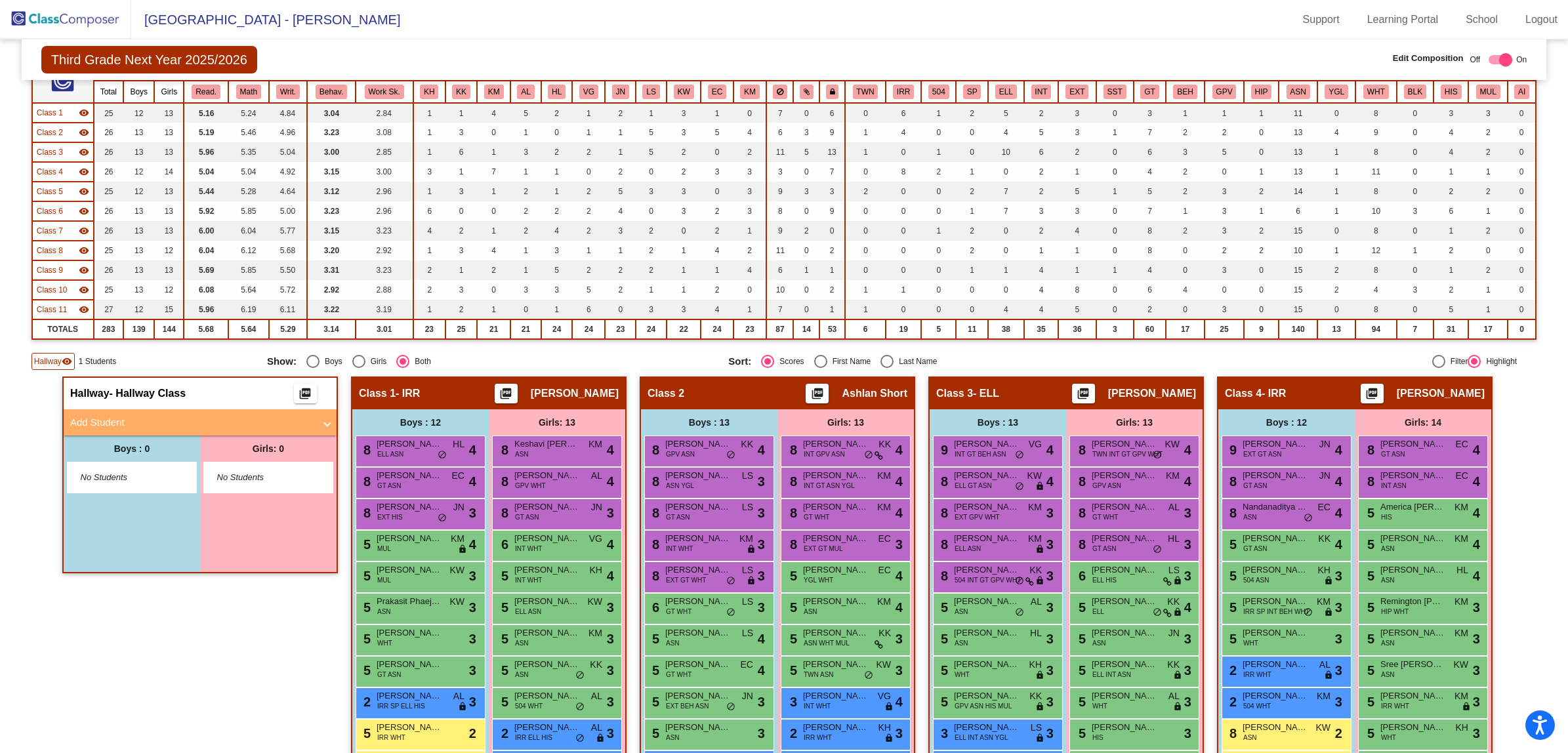
scroll to position [108, 0]
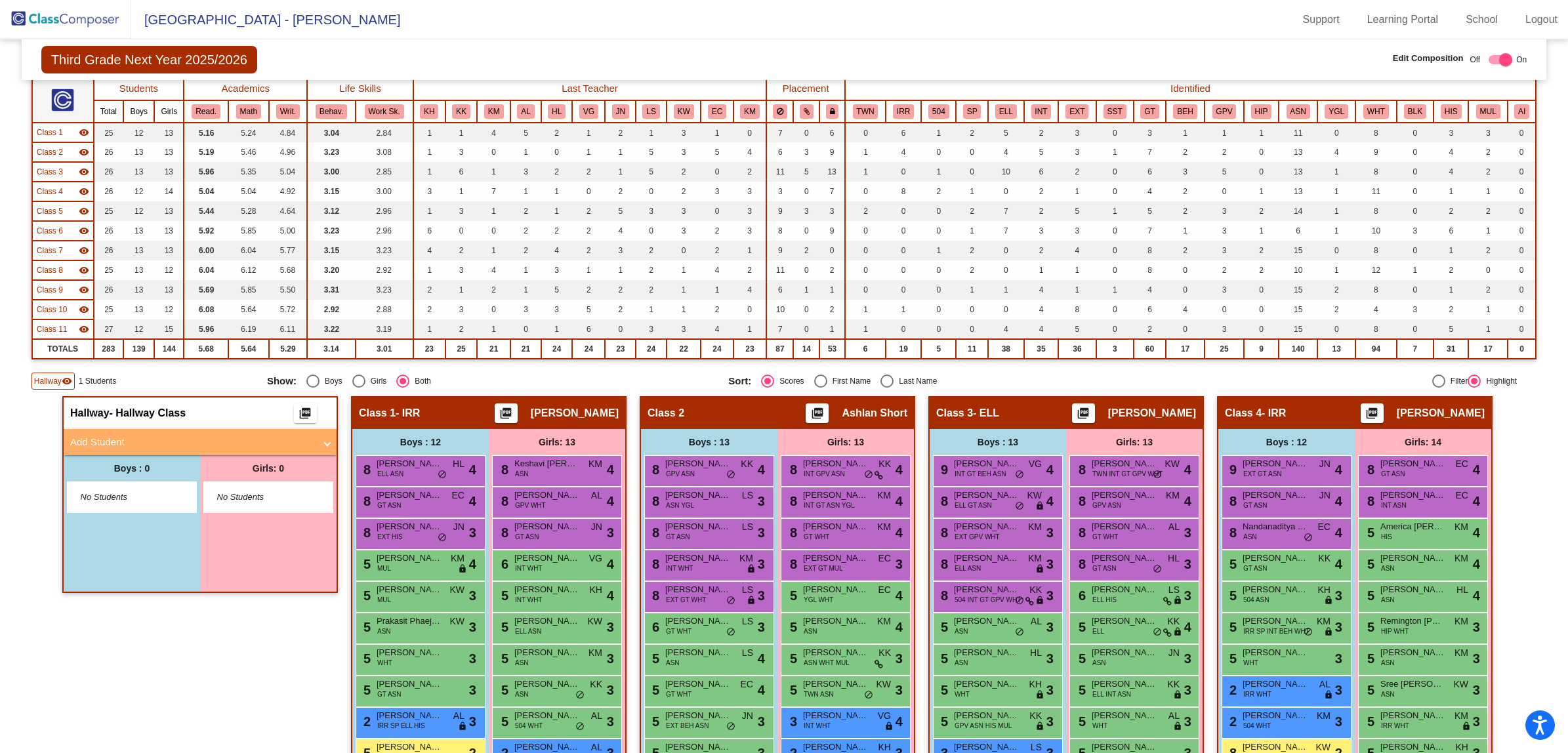
click at [63, 17] on img at bounding box center [66, 20] width 131 height 39
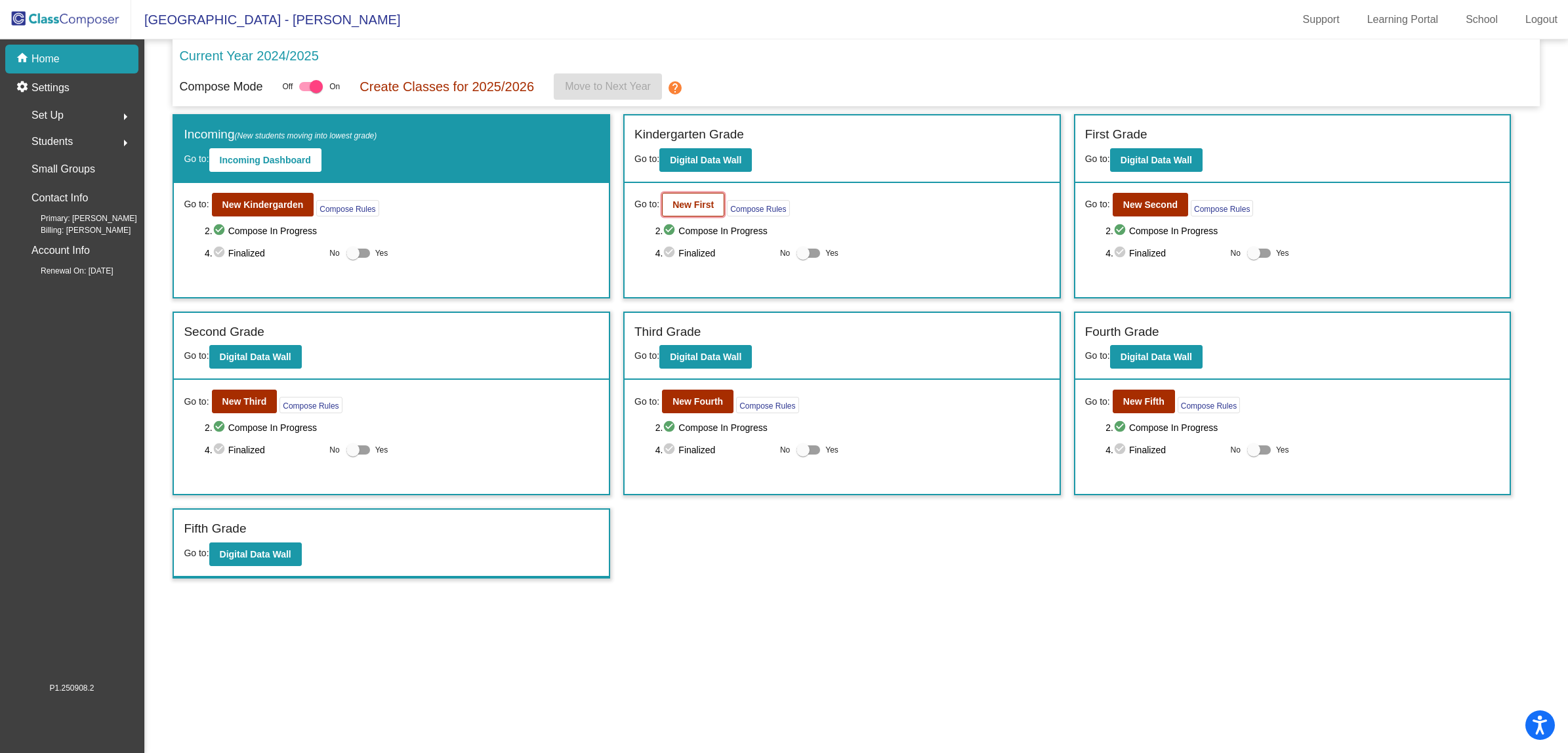
click at [707, 202] on b "New First" at bounding box center [693, 205] width 42 height 11
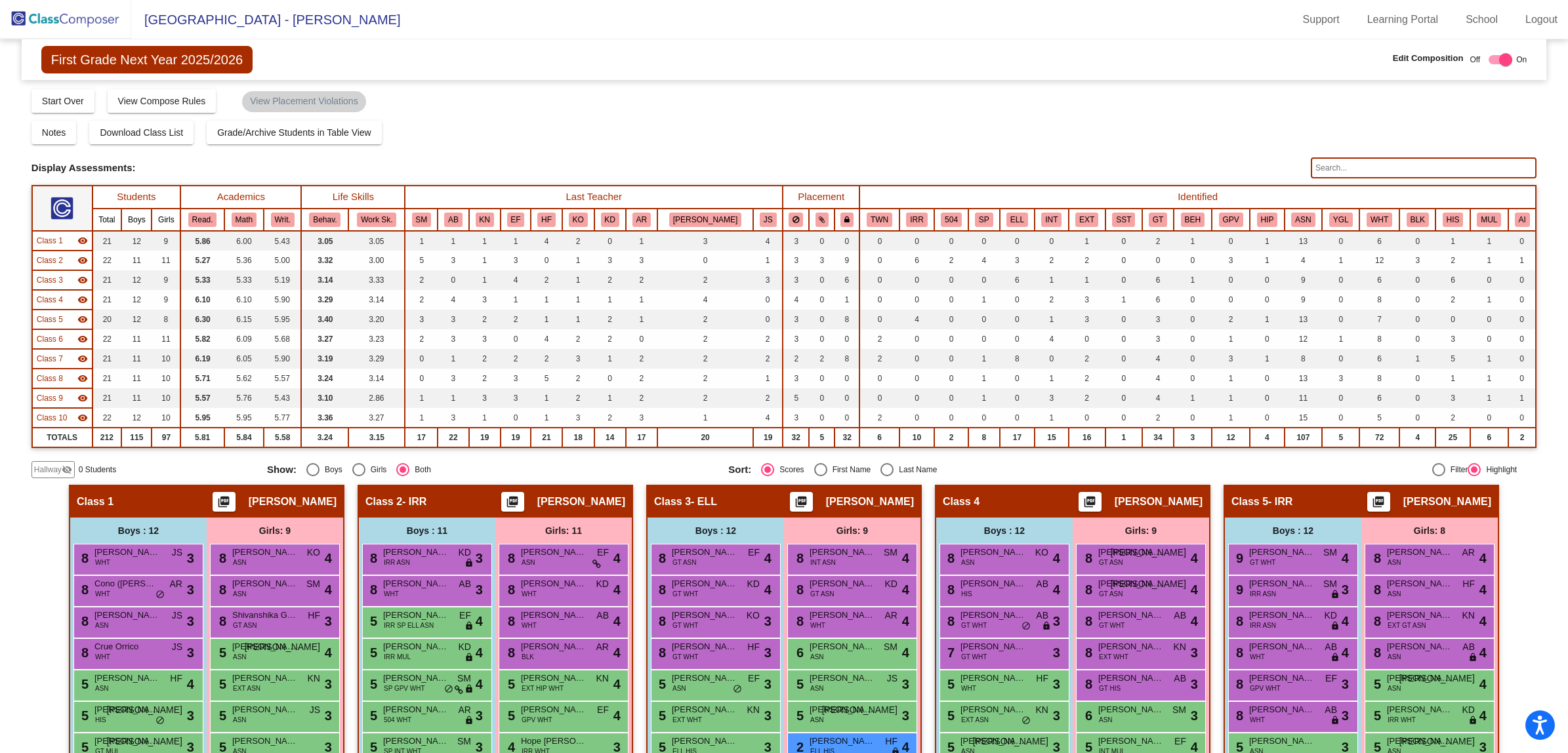
click at [64, 19] on img at bounding box center [66, 20] width 131 height 39
